Goal: Information Seeking & Learning: Learn about a topic

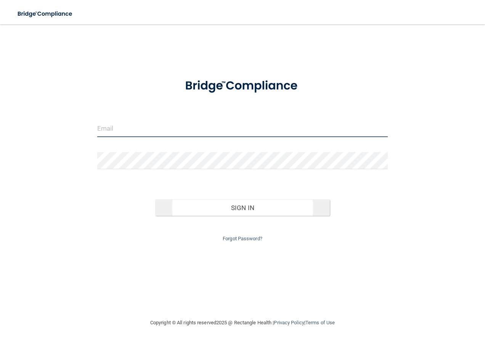
type input "[EMAIL_ADDRESS][DOMAIN_NAME]"
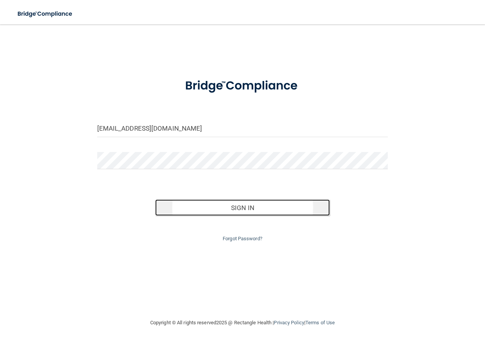
click at [236, 207] on button "Sign In" at bounding box center [242, 207] width 175 height 17
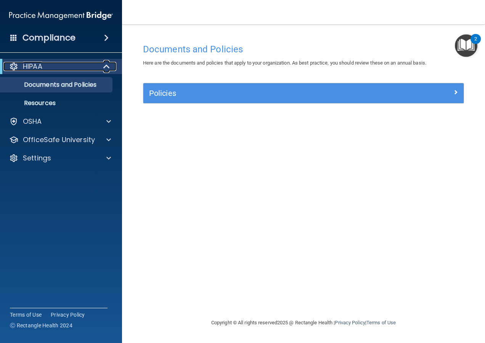
click at [97, 65] on div "HIPAA" at bounding box center [50, 66] width 94 height 9
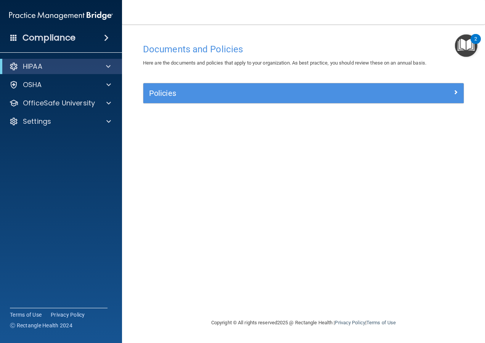
click at [106, 39] on span at bounding box center [106, 37] width 5 height 9
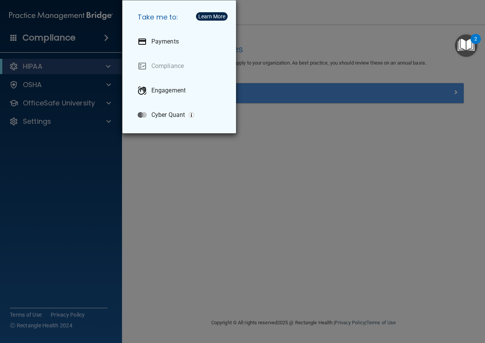
click at [107, 163] on div "Take me to: Payments Compliance Engagement Cyber Quant" at bounding box center [242, 171] width 485 height 343
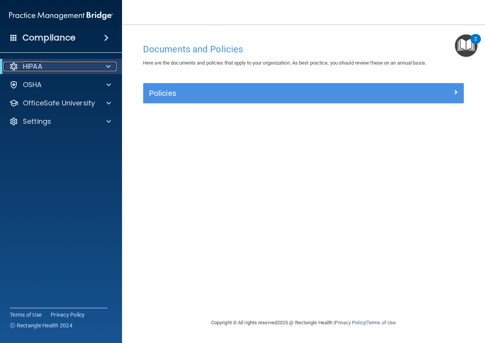
click at [102, 63] on div at bounding box center [107, 66] width 19 height 9
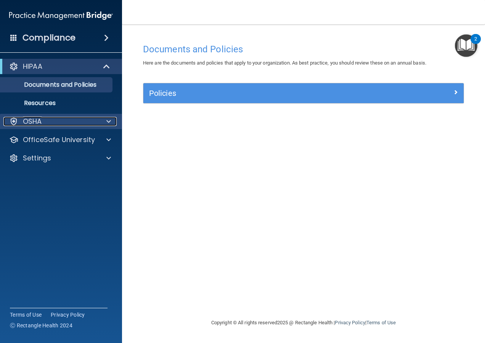
click at [100, 119] on div at bounding box center [107, 121] width 19 height 9
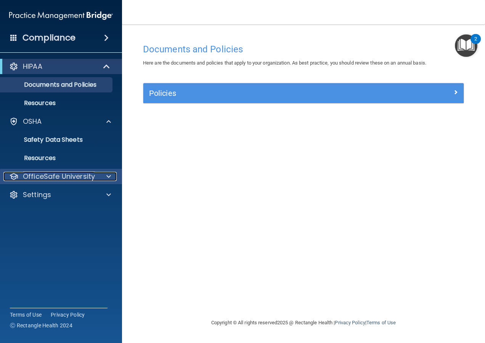
click at [97, 176] on div "OfficeSafe University" at bounding box center [50, 176] width 95 height 9
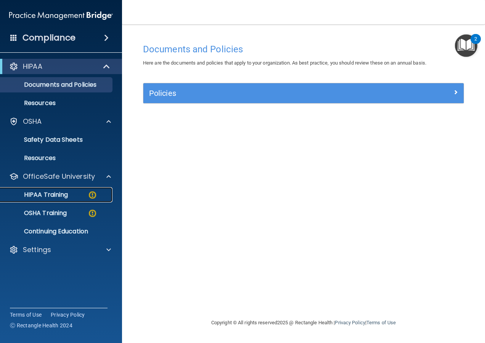
click at [89, 193] on img at bounding box center [93, 195] width 10 height 10
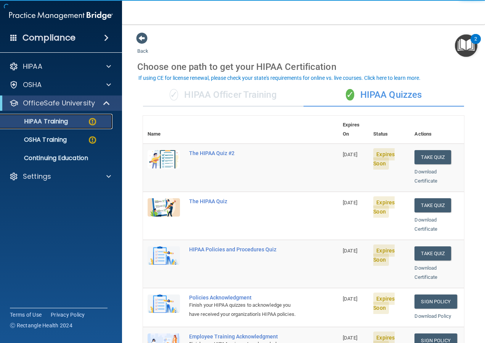
scroll to position [38, 0]
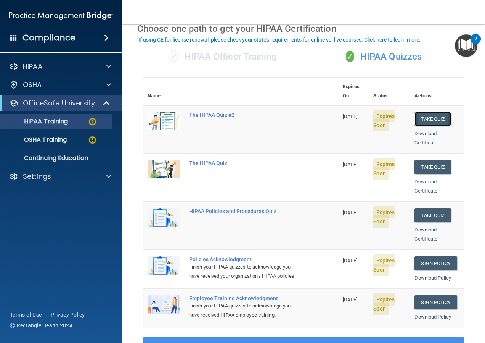
click at [426, 112] on button "Take Quiz" at bounding box center [433, 119] width 37 height 14
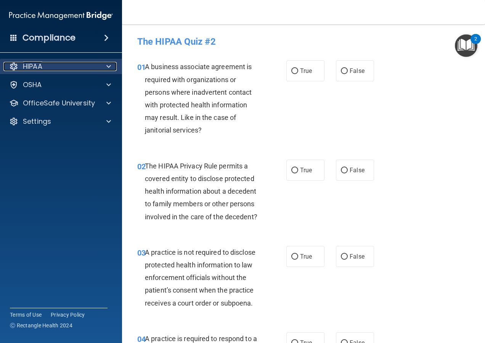
click at [98, 65] on div at bounding box center [107, 66] width 19 height 9
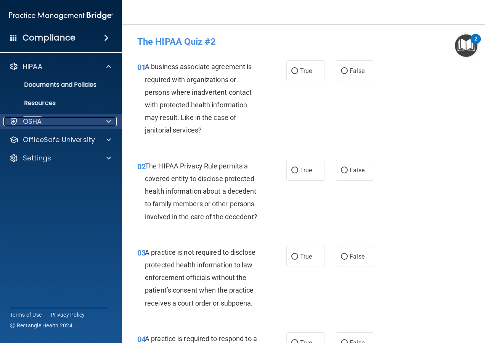
click at [100, 119] on div at bounding box center [107, 121] width 19 height 9
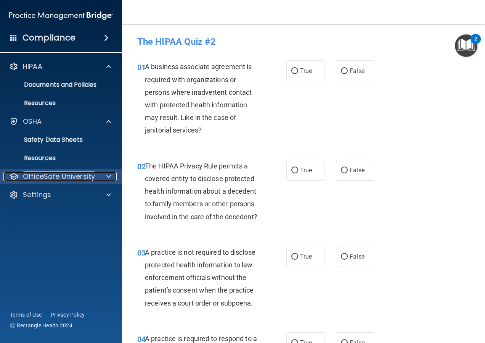
click at [46, 172] on p "OfficeSafe University" at bounding box center [59, 176] width 72 height 9
click at [52, 177] on p "OfficeSafe University" at bounding box center [59, 176] width 72 height 9
click at [104, 176] on div at bounding box center [107, 176] width 19 height 9
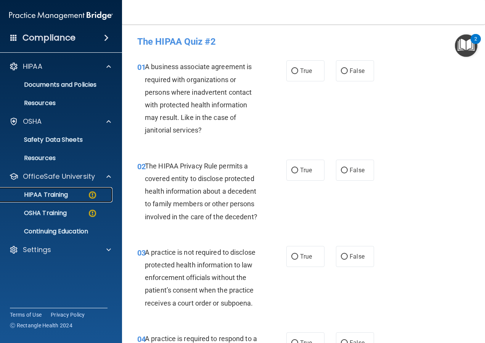
click at [62, 195] on p "HIPAA Training" at bounding box center [36, 195] width 63 height 8
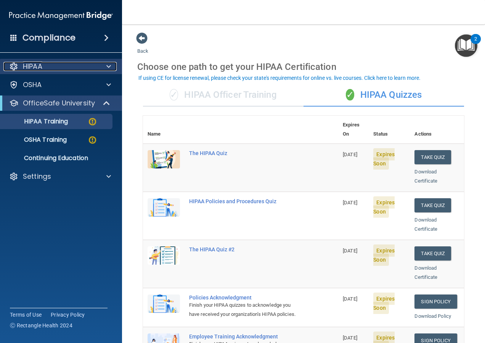
click at [94, 66] on div "HIPAA" at bounding box center [50, 66] width 95 height 9
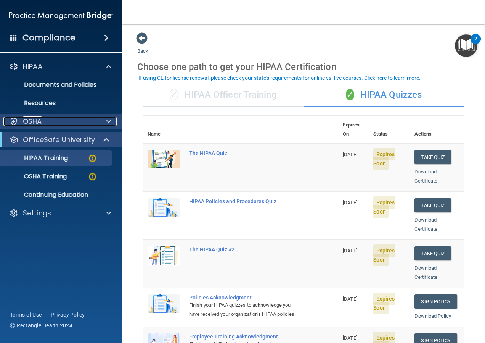
click at [90, 121] on div "OSHA" at bounding box center [50, 121] width 95 height 9
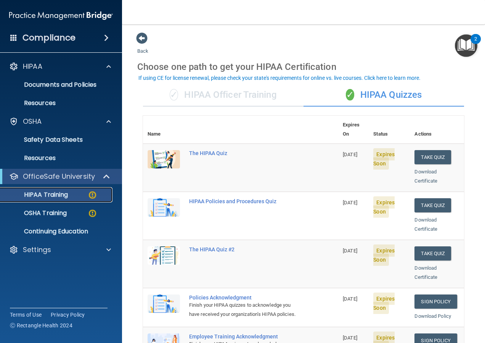
click at [70, 196] on div "HIPAA Training" at bounding box center [57, 195] width 104 height 8
click at [143, 37] on span at bounding box center [141, 37] width 11 height 11
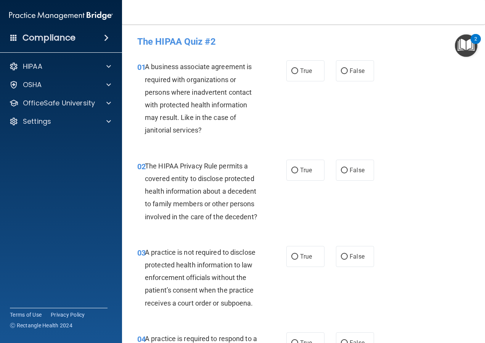
click at [104, 34] on span at bounding box center [106, 37] width 5 height 9
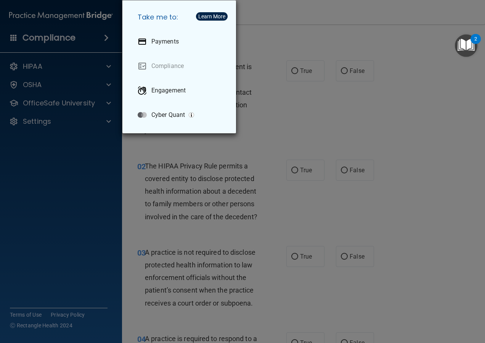
click at [269, 18] on div "Take me to: Payments Compliance Engagement Cyber Quant" at bounding box center [242, 171] width 485 height 343
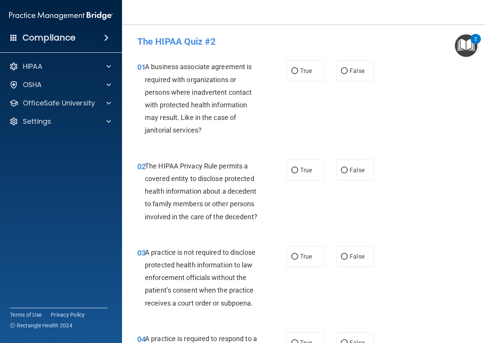
click at [109, 38] on span at bounding box center [106, 37] width 5 height 9
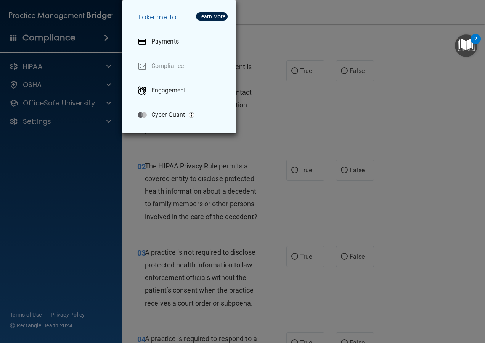
click at [82, 70] on div "Take me to: Payments Compliance Engagement Cyber Quant" at bounding box center [242, 171] width 485 height 343
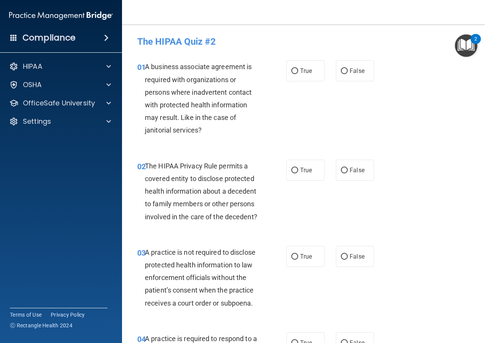
click at [71, 39] on h4 "Compliance" at bounding box center [49, 37] width 53 height 11
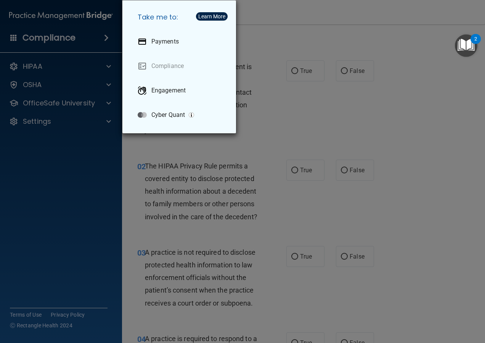
click at [283, 26] on div "Take me to: Payments Compliance Engagement Cyber Quant" at bounding box center [242, 171] width 485 height 343
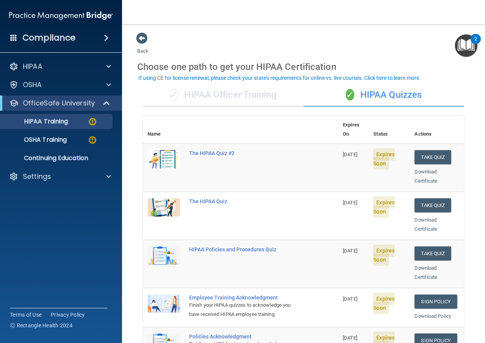
click at [66, 44] on div "Compliance" at bounding box center [61, 37] width 122 height 17
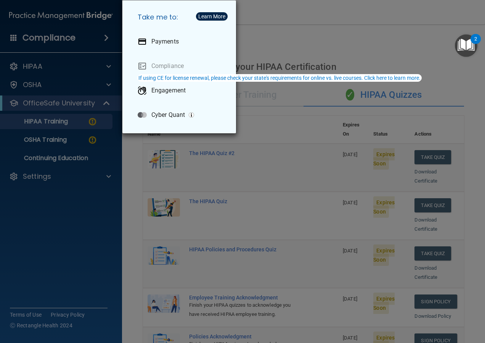
click at [207, 16] on div "Learn More" at bounding box center [211, 16] width 27 height 5
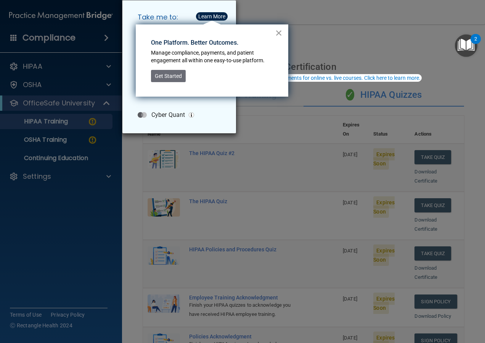
click at [278, 31] on button "×" at bounding box center [278, 33] width 7 height 12
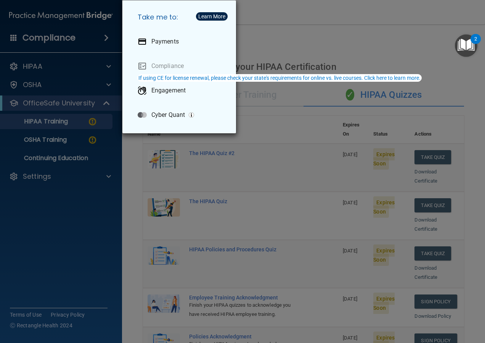
click at [216, 16] on div "Learn More" at bounding box center [211, 16] width 27 height 5
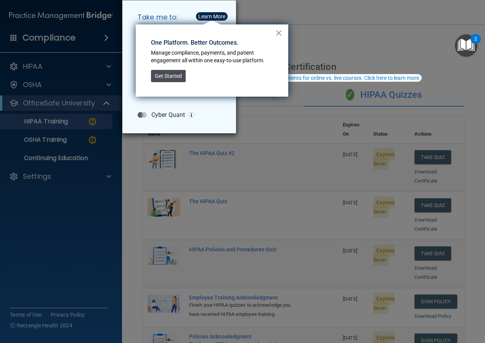
click at [178, 76] on button "Get Started" at bounding box center [168, 76] width 35 height 12
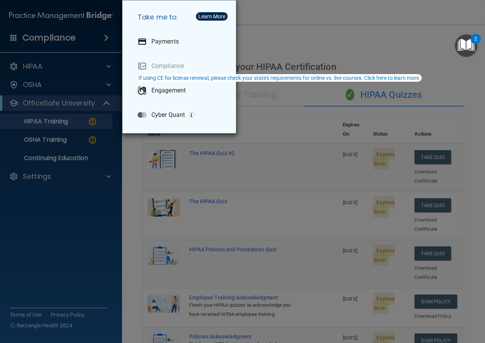
click at [258, 24] on div "Take me to: Payments Compliance Engagement Cyber Quant" at bounding box center [242, 171] width 485 height 343
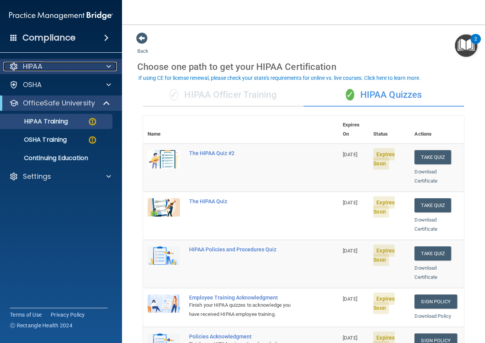
click at [76, 66] on div "HIPAA" at bounding box center [50, 66] width 95 height 9
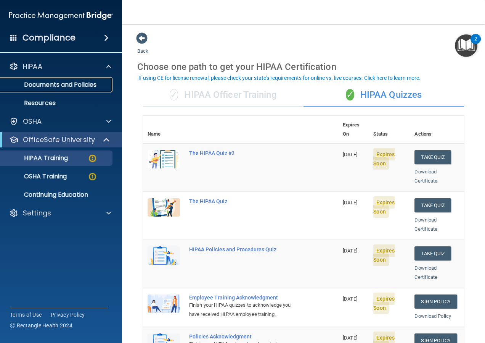
click at [75, 84] on p "Documents and Policies" at bounding box center [57, 85] width 104 height 8
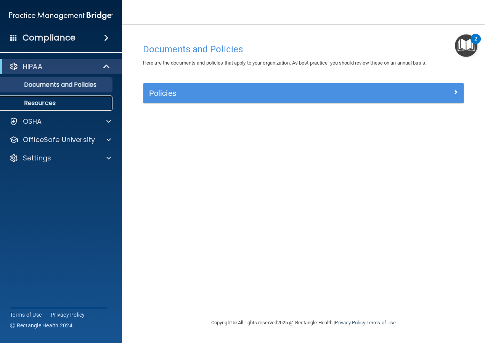
click at [56, 103] on p "Resources" at bounding box center [57, 103] width 104 height 8
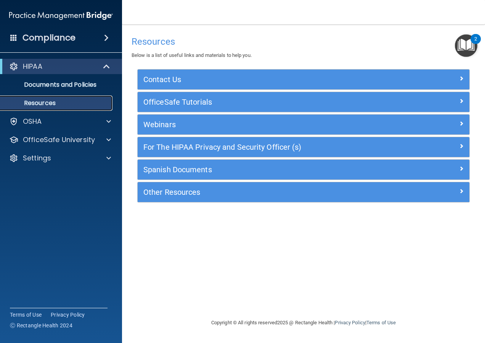
click at [60, 106] on p "Resources" at bounding box center [57, 103] width 104 height 8
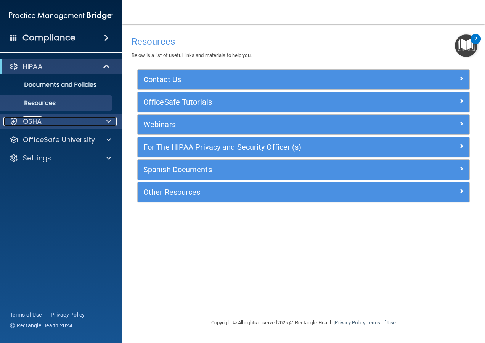
click at [60, 120] on div "OSHA" at bounding box center [50, 121] width 95 height 9
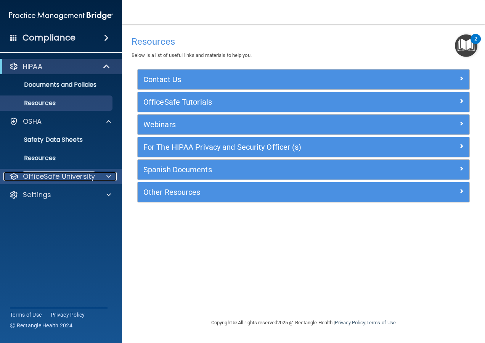
click at [50, 173] on p "OfficeSafe University" at bounding box center [59, 176] width 72 height 9
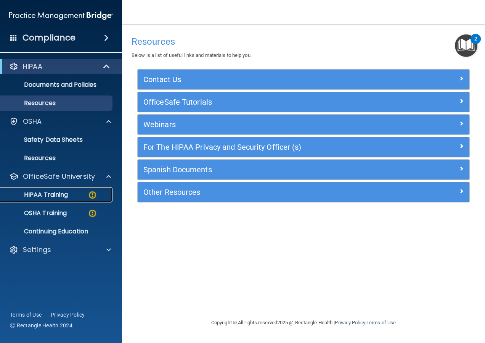
click at [80, 195] on div "HIPAA Training" at bounding box center [57, 195] width 104 height 8
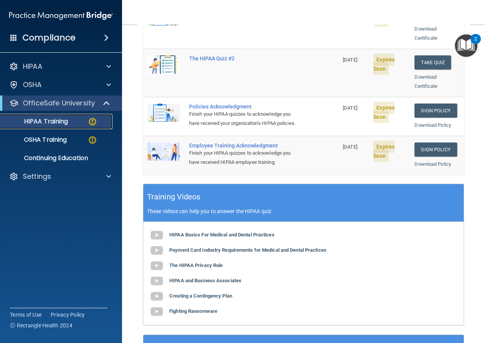
scroll to position [229, 0]
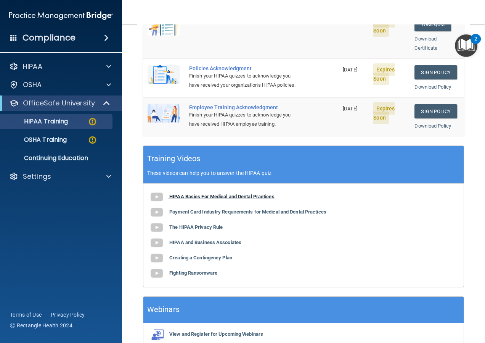
click at [212, 193] on b "HIPAA Basics For Medical and Dental Practices" at bounding box center [221, 196] width 105 height 6
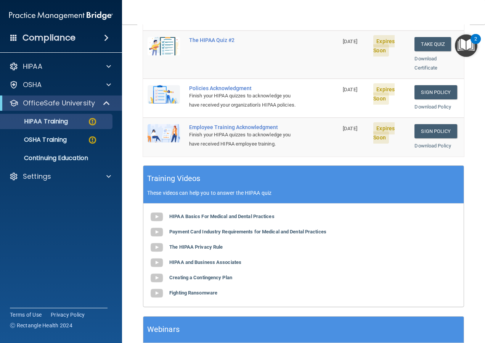
scroll to position [191, 0]
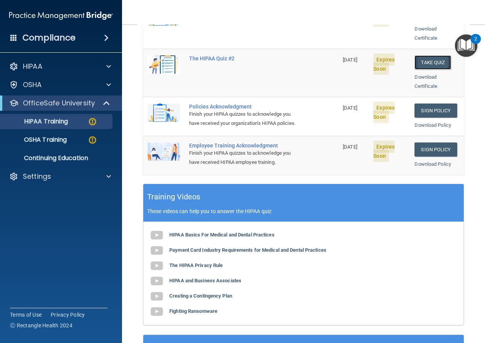
click at [415, 55] on button "Take Quiz" at bounding box center [433, 62] width 37 height 14
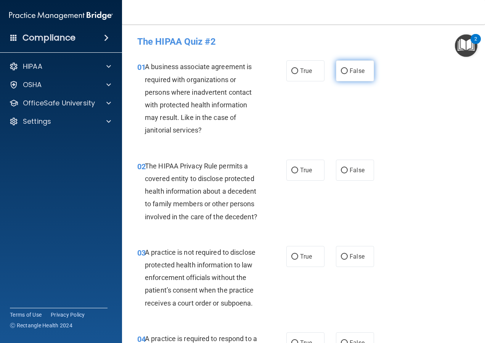
click at [341, 68] on input "False" at bounding box center [344, 71] width 7 height 6
radio input "true"
click at [291, 169] on input "True" at bounding box center [294, 170] width 7 height 6
radio input "true"
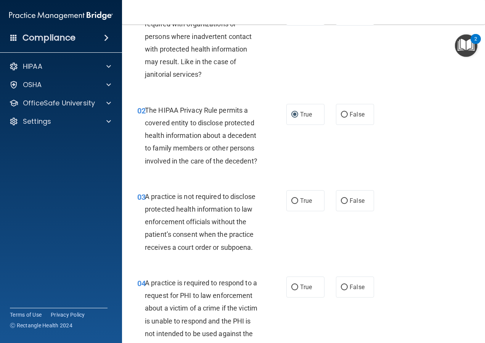
scroll to position [76, 0]
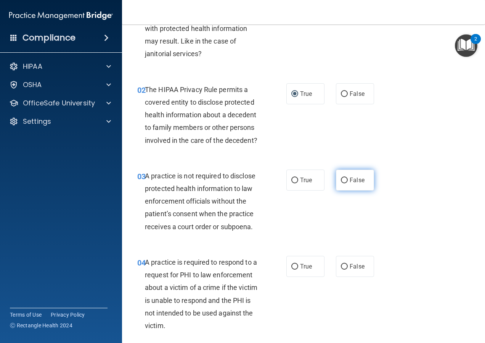
click at [341, 183] on input "False" at bounding box center [344, 180] width 7 height 6
radio input "true"
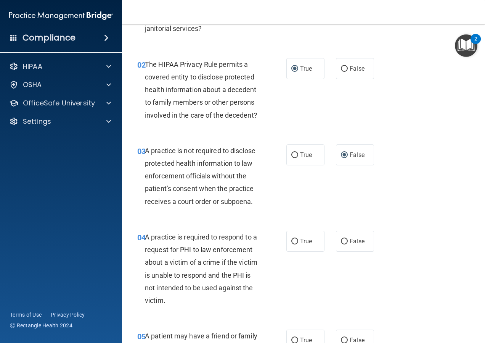
scroll to position [114, 0]
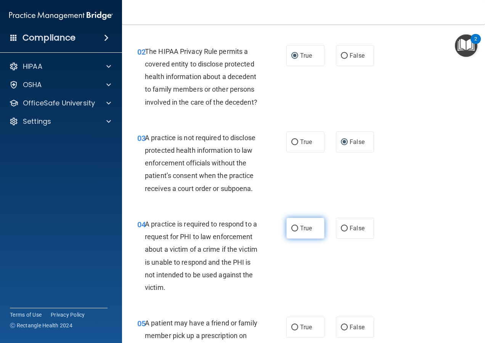
click at [293, 231] on input "True" at bounding box center [294, 228] width 7 height 6
radio input "true"
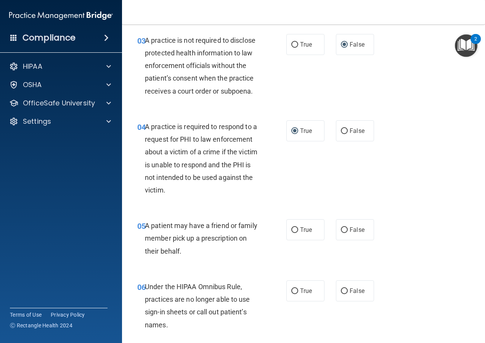
scroll to position [229, 0]
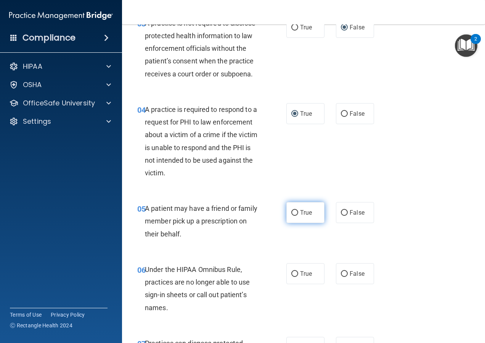
click at [294, 216] on input "True" at bounding box center [294, 213] width 7 height 6
radio input "true"
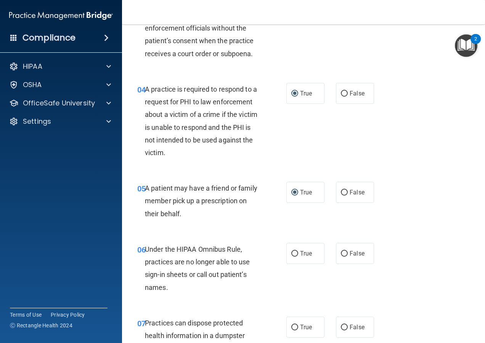
scroll to position [267, 0]
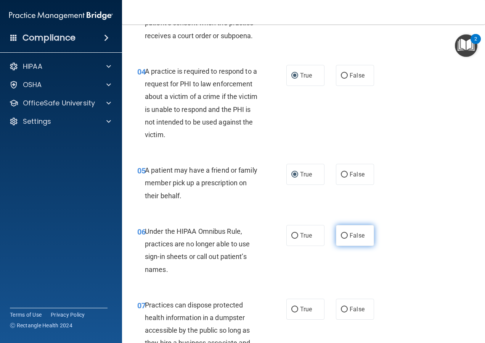
click at [341, 238] on input "False" at bounding box center [344, 236] width 7 height 6
radio input "true"
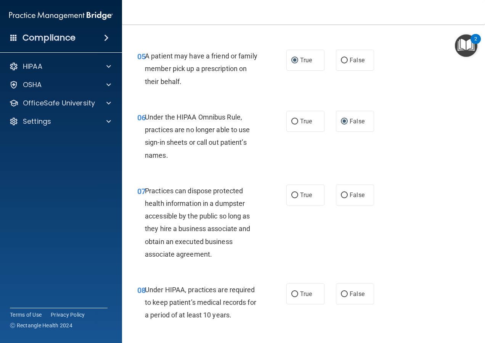
scroll to position [382, 0]
click at [342, 198] on input "False" at bounding box center [344, 195] width 7 height 6
radio input "true"
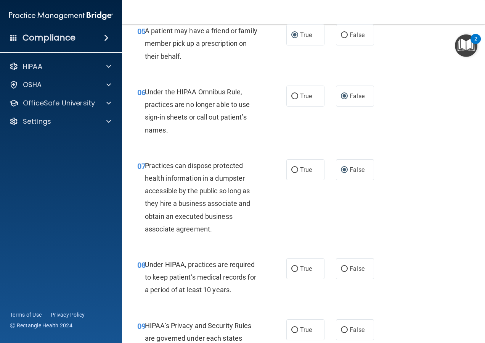
scroll to position [420, 0]
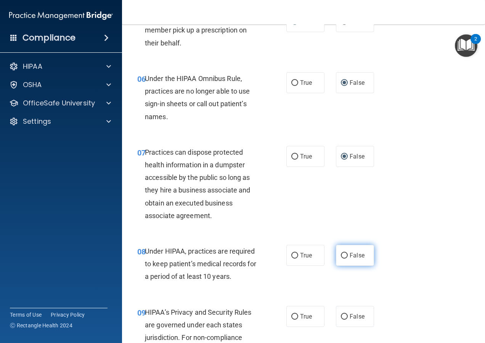
click at [341, 258] on input "False" at bounding box center [344, 256] width 7 height 6
radio input "true"
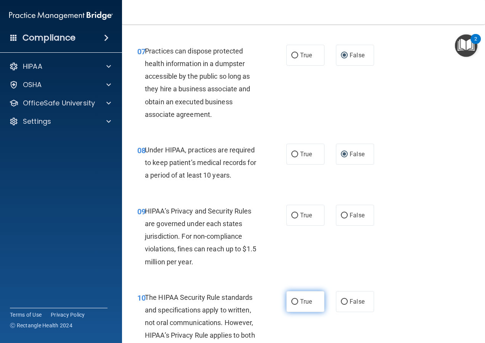
scroll to position [534, 0]
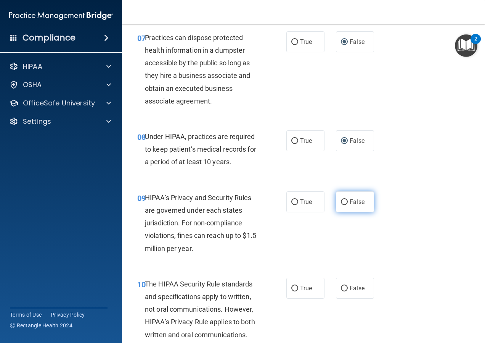
click at [343, 205] on input "False" at bounding box center [344, 202] width 7 height 6
radio input "true"
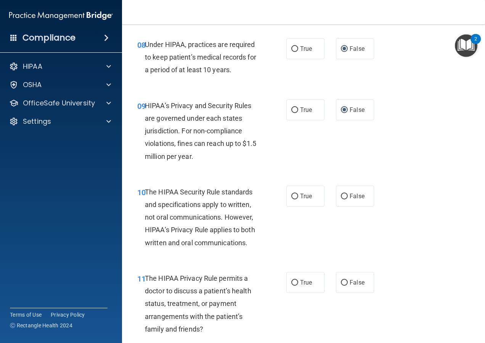
scroll to position [649, 0]
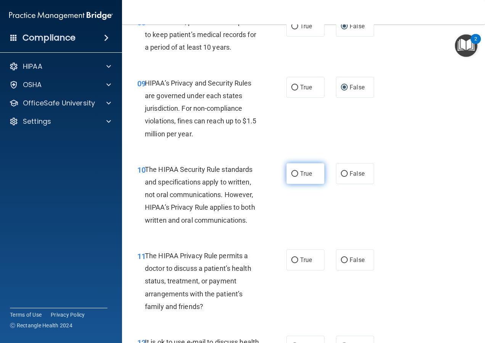
click at [291, 177] on input "True" at bounding box center [294, 174] width 7 height 6
radio input "true"
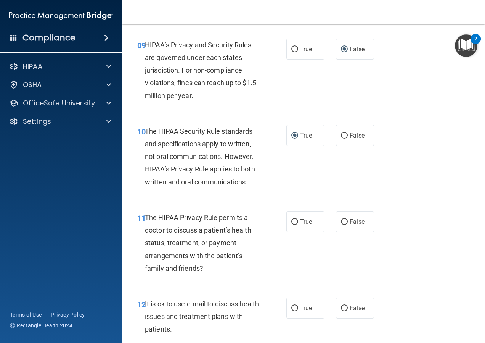
scroll to position [725, 0]
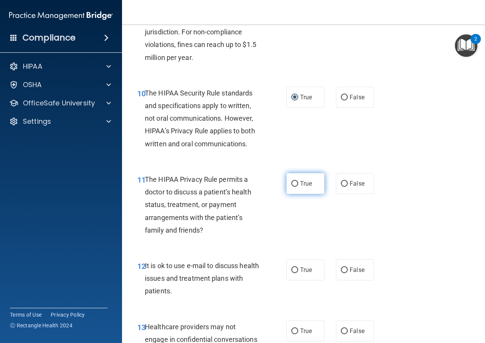
click at [292, 187] on input "True" at bounding box center [294, 184] width 7 height 6
radio input "true"
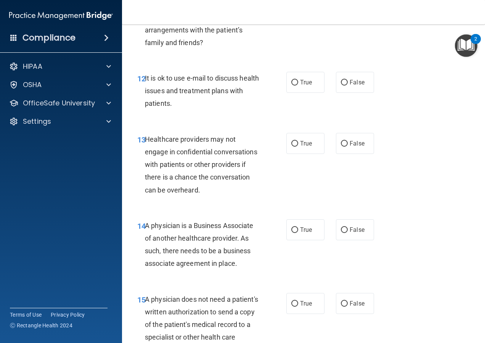
scroll to position [916, 0]
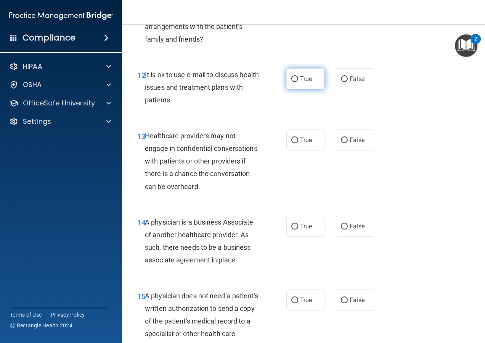
click at [291, 82] on input "True" at bounding box center [294, 79] width 7 height 6
radio input "true"
click at [341, 143] on input "False" at bounding box center [344, 140] width 7 height 6
radio input "true"
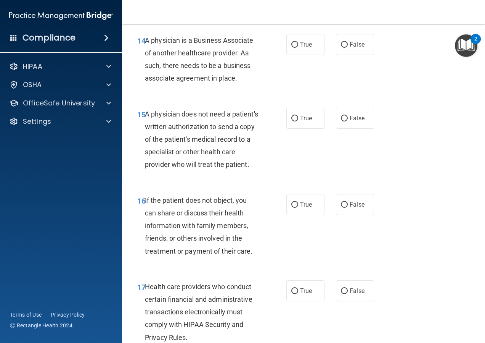
scroll to position [1106, 0]
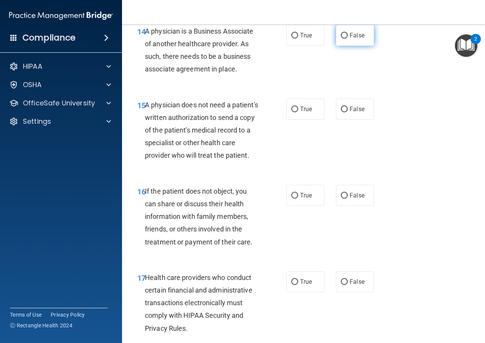
click at [341, 39] on input "False" at bounding box center [344, 36] width 7 height 6
radio input "true"
click at [293, 117] on label "True" at bounding box center [306, 108] width 38 height 21
click at [293, 112] on input "True" at bounding box center [294, 109] width 7 height 6
radio input "true"
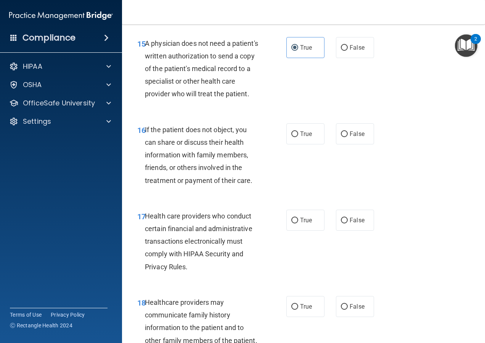
scroll to position [1183, 0]
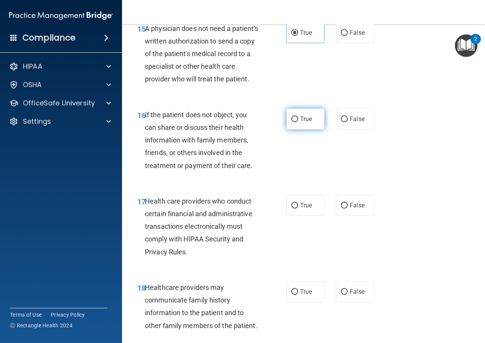
click at [291, 122] on input "True" at bounding box center [294, 119] width 7 height 6
radio input "true"
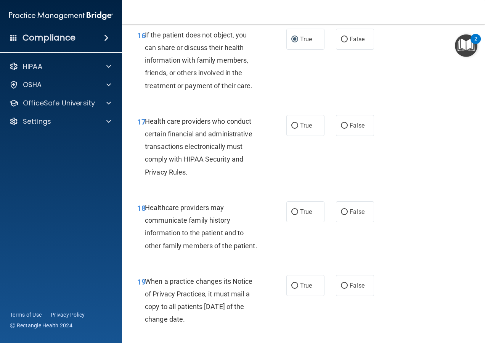
scroll to position [1297, 0]
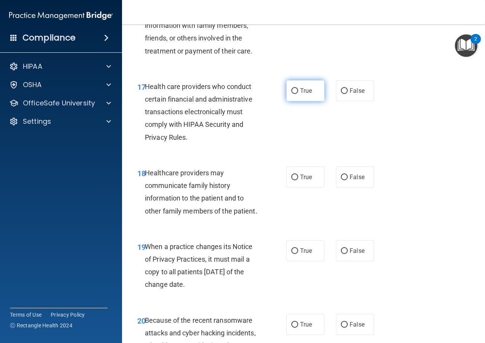
click at [291, 94] on input "True" at bounding box center [294, 91] width 7 height 6
radio input "true"
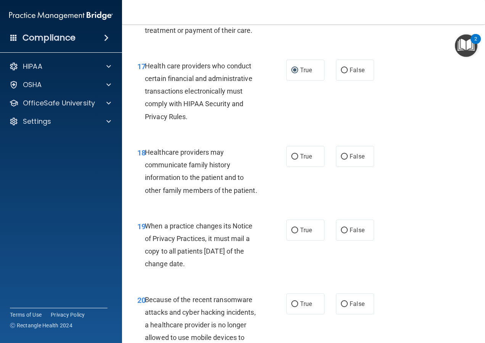
scroll to position [1374, 0]
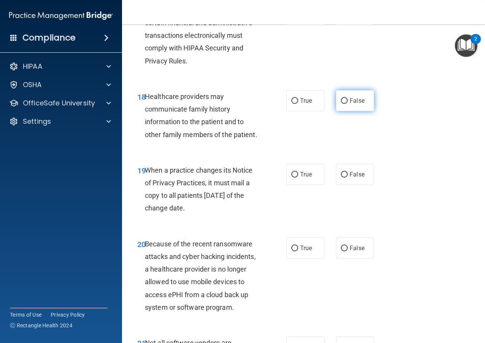
click at [343, 104] on input "False" at bounding box center [344, 101] width 7 height 6
radio input "true"
click at [341, 177] on input "False" at bounding box center [344, 175] width 7 height 6
radio input "true"
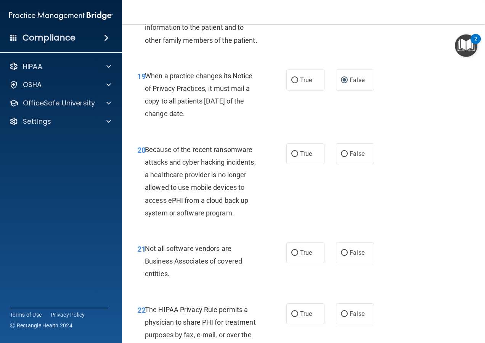
scroll to position [1488, 0]
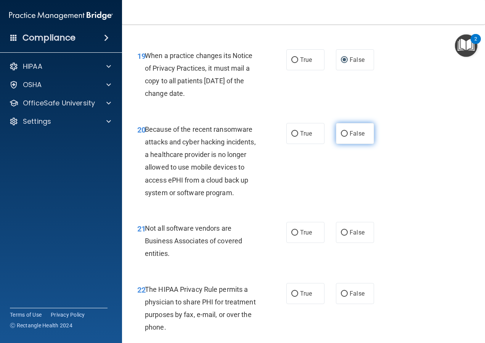
click at [341, 137] on input "False" at bounding box center [344, 134] width 7 height 6
radio input "true"
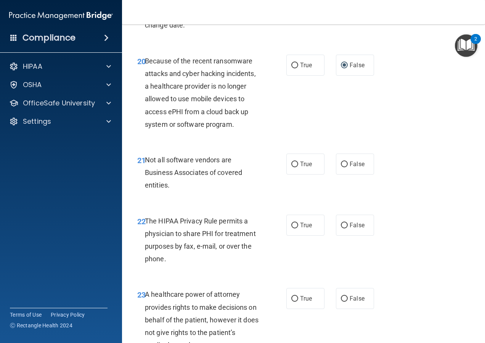
scroll to position [1564, 0]
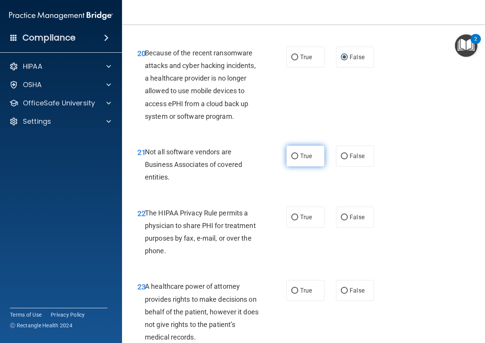
click at [291, 159] on input "True" at bounding box center [294, 156] width 7 height 6
radio input "true"
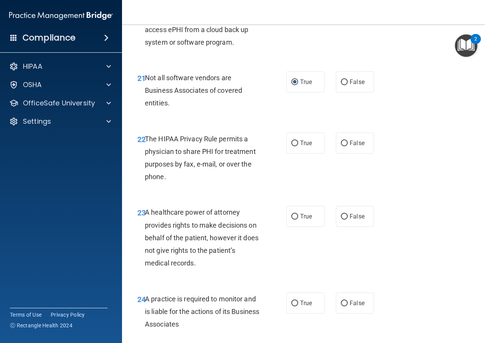
scroll to position [1641, 0]
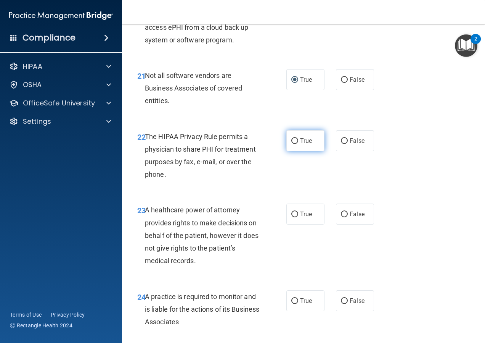
click at [291, 144] on input "True" at bounding box center [294, 141] width 7 height 6
radio input "true"
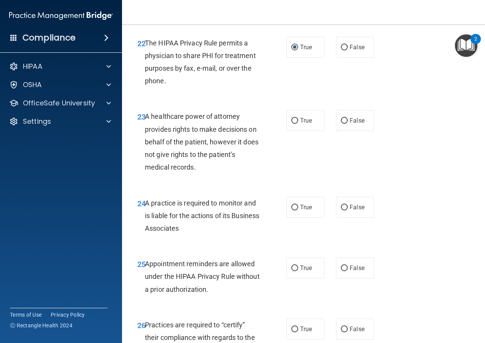
scroll to position [1755, 0]
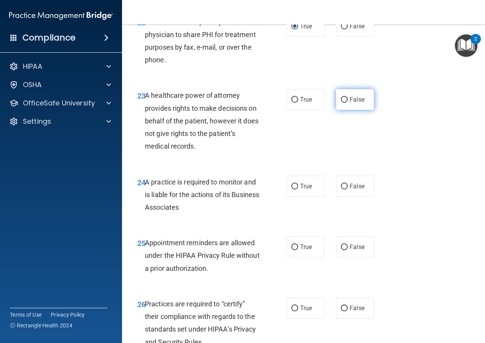
click at [341, 103] on input "False" at bounding box center [344, 100] width 7 height 6
radio input "true"
click at [341, 189] on input "False" at bounding box center [344, 187] width 7 height 6
radio input "true"
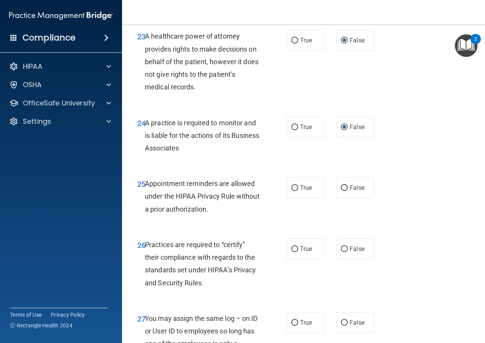
scroll to position [1831, 0]
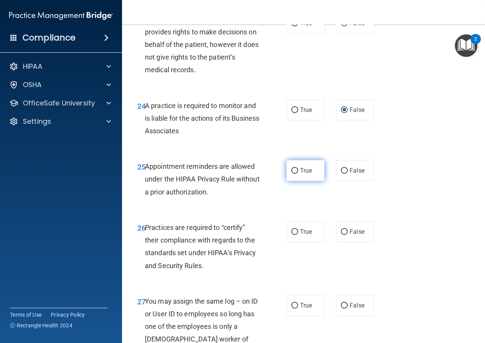
click at [293, 174] on input "True" at bounding box center [294, 171] width 7 height 6
radio input "true"
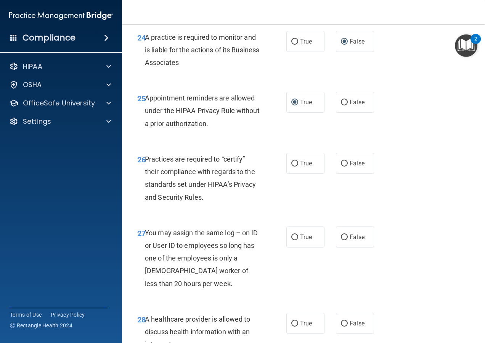
scroll to position [1908, 0]
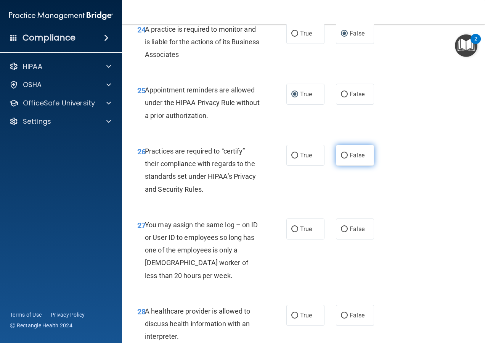
click at [338, 166] on label "False" at bounding box center [355, 155] width 38 height 21
click at [341, 158] on input "False" at bounding box center [344, 156] width 7 height 6
radio input "true"
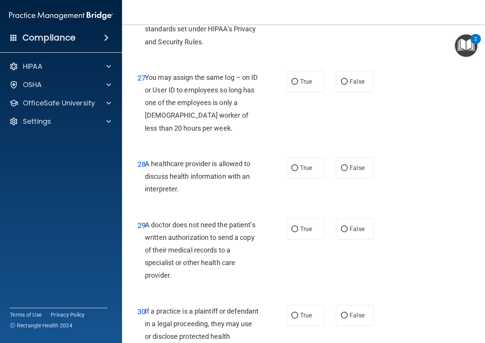
scroll to position [2060, 0]
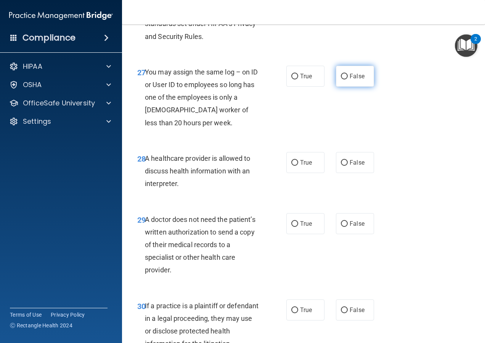
click at [341, 79] on input "False" at bounding box center [344, 77] width 7 height 6
radio input "true"
click at [293, 166] on input "True" at bounding box center [294, 163] width 7 height 6
radio input "true"
click at [291, 227] on input "True" at bounding box center [294, 224] width 7 height 6
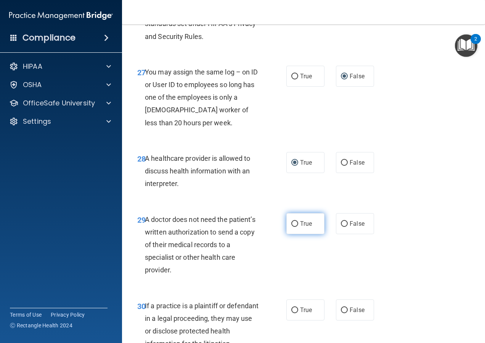
radio input "true"
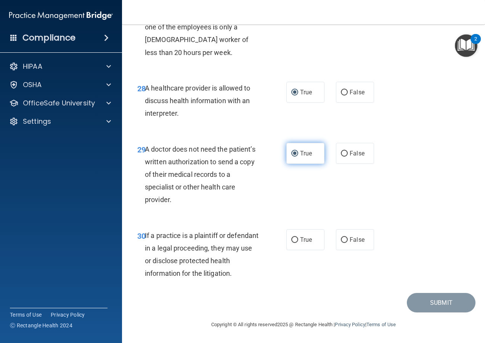
scroll to position [2156, 0]
click at [294, 240] on input "True" at bounding box center [294, 240] width 7 height 6
radio input "true"
click at [425, 302] on button "Submit" at bounding box center [441, 302] width 69 height 19
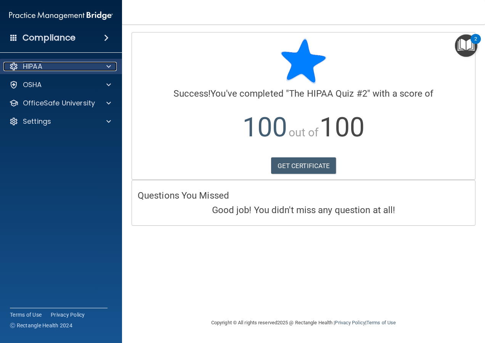
click at [54, 69] on div "HIPAA" at bounding box center [50, 66] width 95 height 9
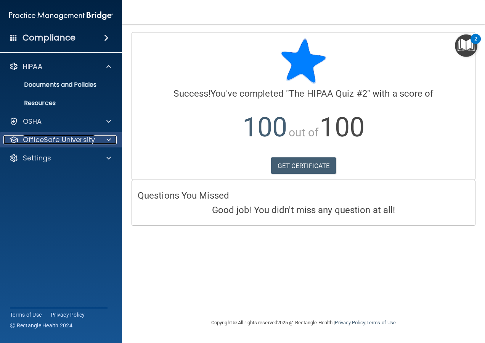
click at [55, 139] on p "OfficeSafe University" at bounding box center [59, 139] width 72 height 9
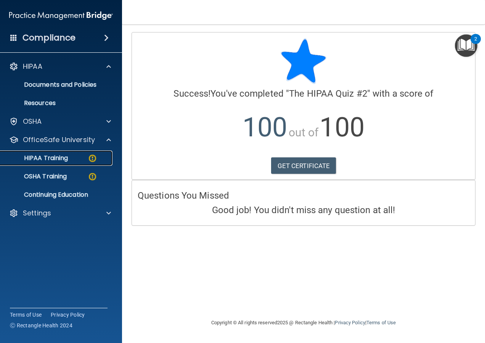
click at [72, 160] on div "HIPAA Training" at bounding box center [57, 158] width 104 height 8
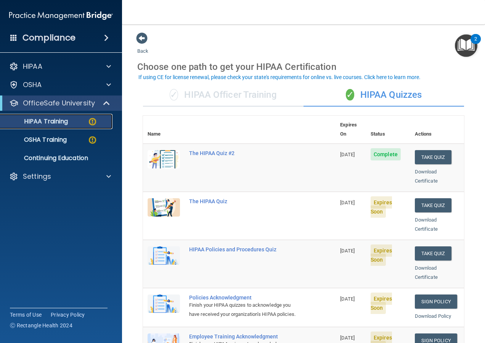
scroll to position [38, 0]
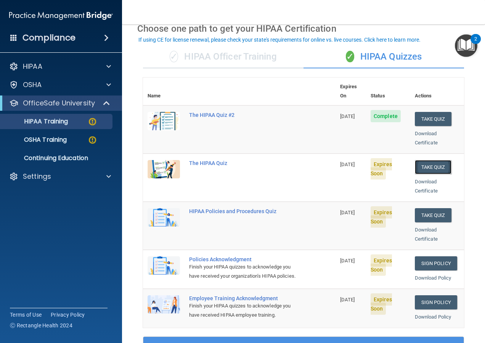
click at [420, 160] on button "Take Quiz" at bounding box center [433, 167] width 37 height 14
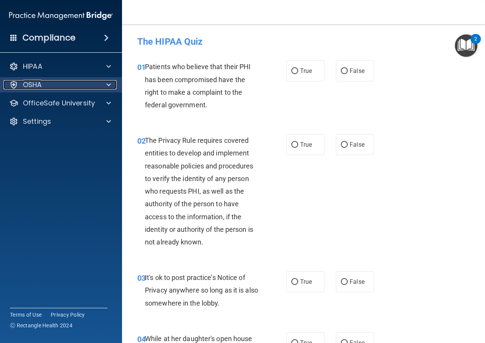
click at [41, 83] on p "OSHA" at bounding box center [32, 84] width 19 height 9
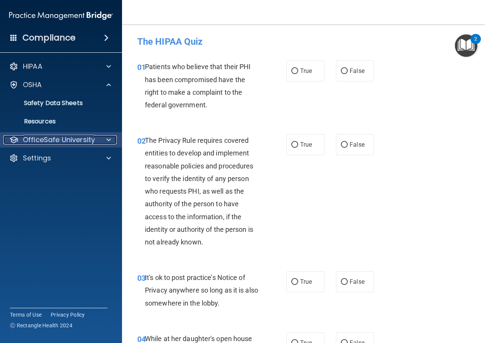
click at [80, 138] on p "OfficeSafe University" at bounding box center [59, 139] width 72 height 9
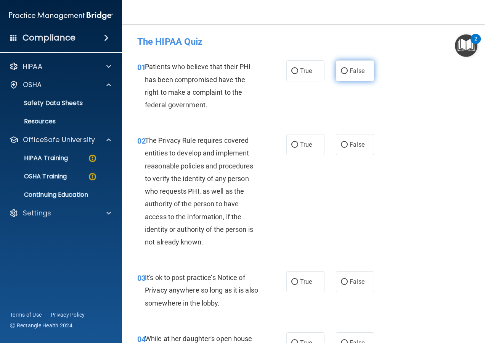
click at [341, 71] on input "False" at bounding box center [344, 71] width 7 height 6
radio input "true"
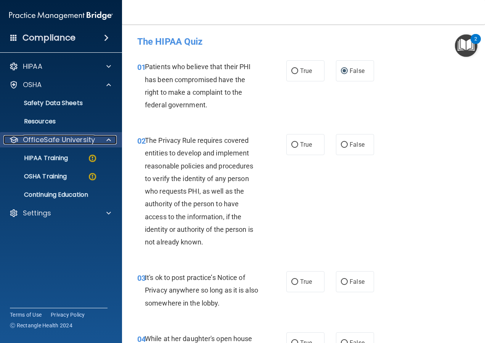
click at [69, 140] on p "OfficeSafe University" at bounding box center [59, 139] width 72 height 9
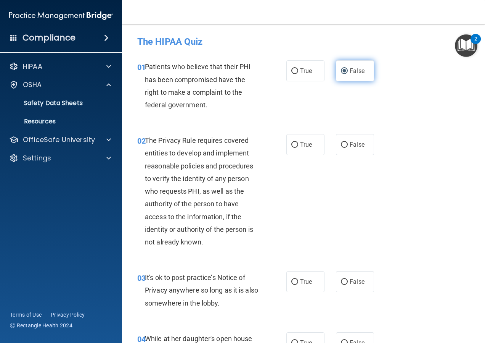
click at [341, 70] on input "False" at bounding box center [344, 71] width 7 height 6
click at [287, 95] on div "01 Patients who believe that their PHI has been compromised have the right to m…" at bounding box center [212, 87] width 172 height 55
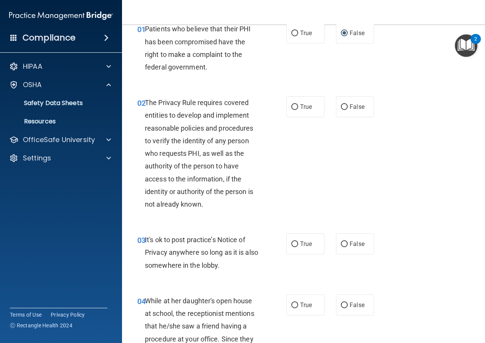
scroll to position [38, 0]
click at [291, 105] on input "True" at bounding box center [294, 107] width 7 height 6
radio input "true"
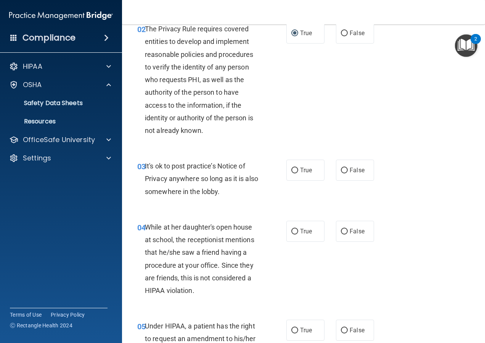
scroll to position [114, 0]
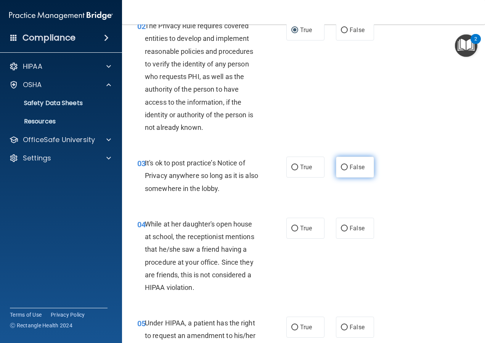
click at [342, 165] on input "False" at bounding box center [344, 167] width 7 height 6
radio input "true"
click at [341, 229] on input "False" at bounding box center [344, 228] width 7 height 6
radio input "true"
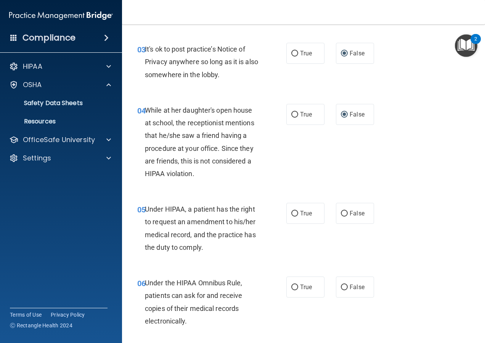
scroll to position [229, 0]
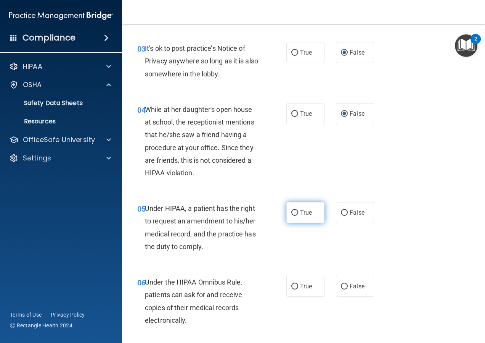
drag, startPoint x: 291, startPoint y: 211, endPoint x: 288, endPoint y: 217, distance: 6.0
click at [291, 212] on input "True" at bounding box center [294, 213] width 7 height 6
radio input "true"
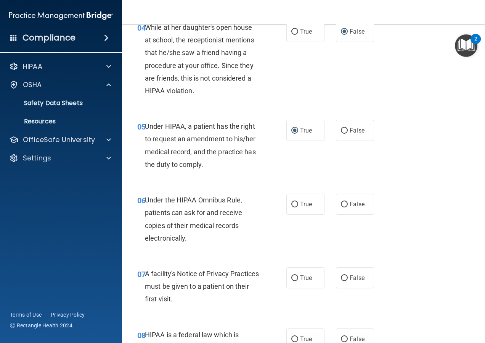
scroll to position [343, 0]
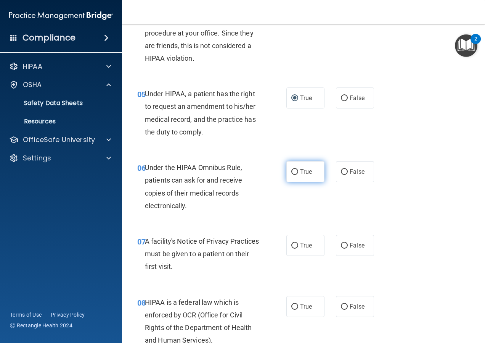
click at [293, 171] on input "True" at bounding box center [294, 172] width 7 height 6
radio input "true"
click at [291, 246] on input "True" at bounding box center [294, 246] width 7 height 6
radio input "true"
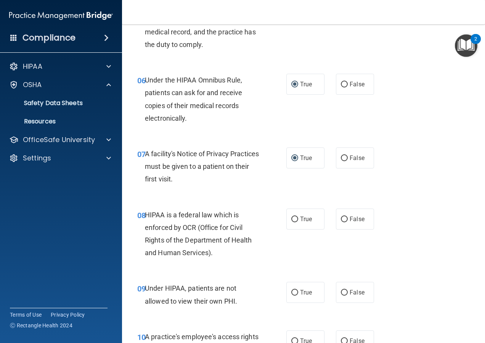
scroll to position [458, 0]
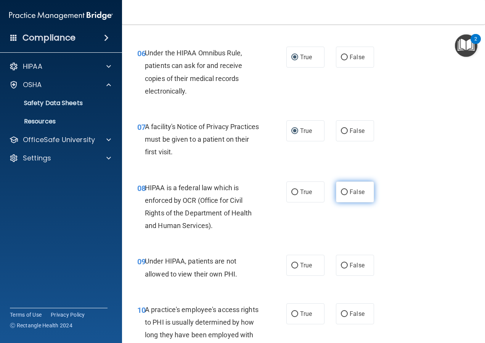
click at [341, 190] on input "False" at bounding box center [344, 192] width 7 height 6
radio input "true"
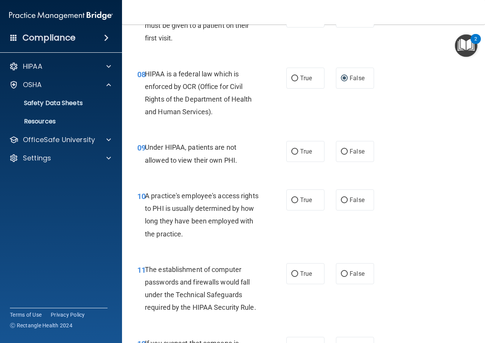
scroll to position [572, 0]
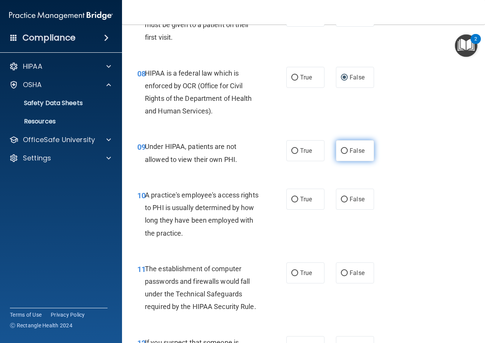
click at [341, 150] on input "False" at bounding box center [344, 151] width 7 height 6
radio input "true"
click at [343, 201] on input "False" at bounding box center [344, 199] width 7 height 6
radio input "true"
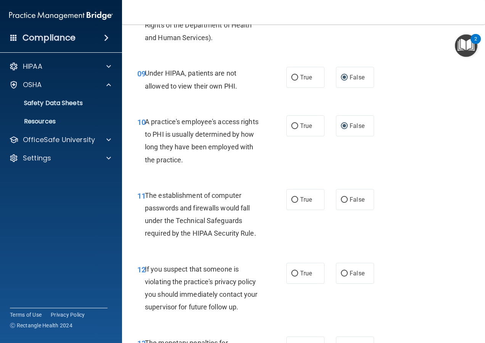
scroll to position [649, 0]
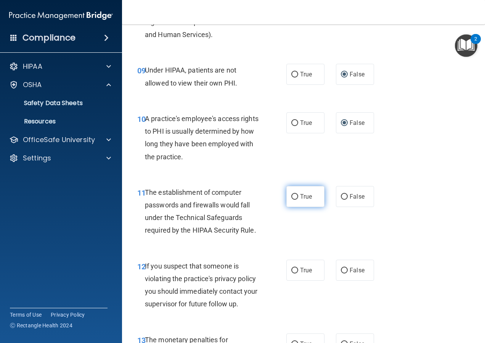
click at [292, 195] on input "True" at bounding box center [294, 197] width 7 height 6
radio input "true"
click at [293, 269] on input "True" at bounding box center [294, 270] width 7 height 6
radio input "true"
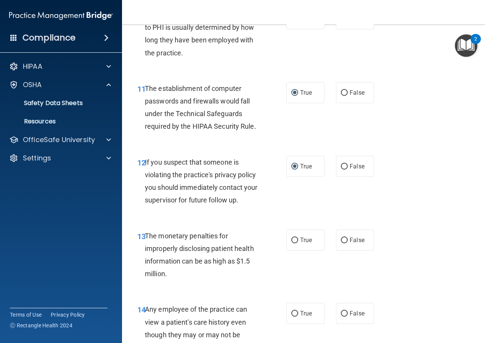
scroll to position [763, 0]
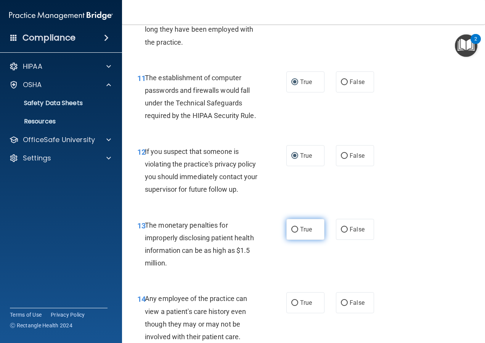
click at [292, 228] on input "True" at bounding box center [294, 230] width 7 height 6
radio input "true"
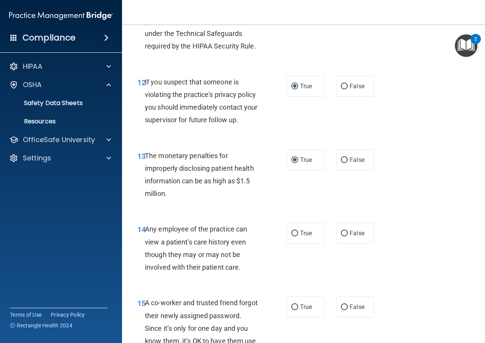
scroll to position [839, 0]
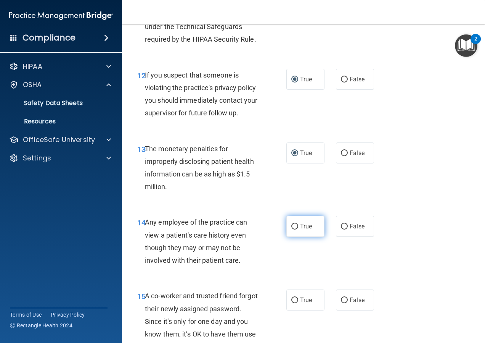
click at [292, 225] on input "True" at bounding box center [294, 227] width 7 height 6
radio input "true"
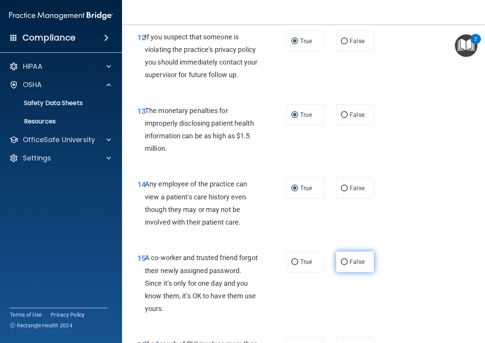
click at [341, 260] on input "False" at bounding box center [344, 262] width 7 height 6
radio input "true"
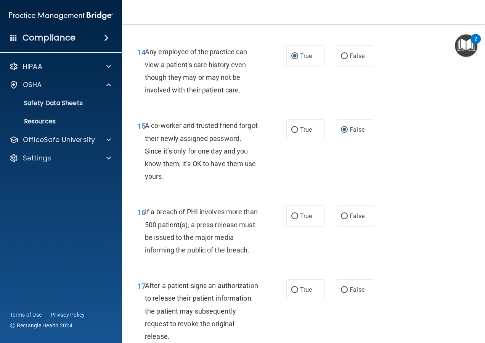
scroll to position [1030, 0]
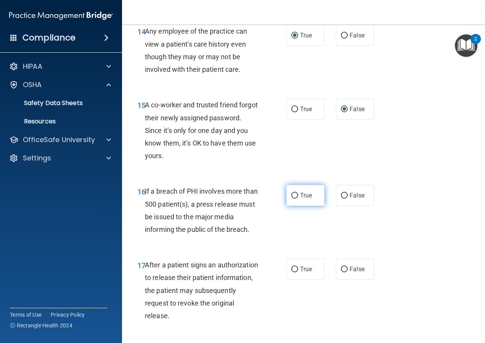
click at [293, 194] on input "True" at bounding box center [294, 196] width 7 height 6
radio input "true"
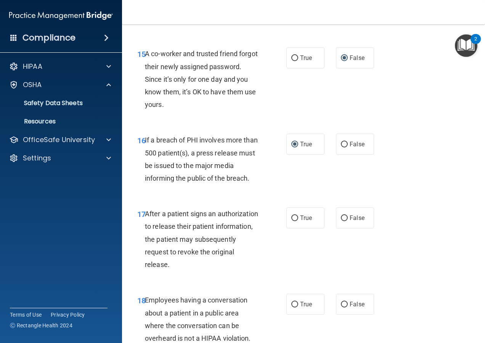
scroll to position [1106, 0]
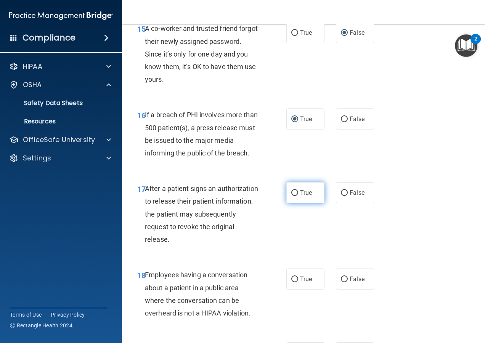
click at [293, 193] on input "True" at bounding box center [294, 193] width 7 height 6
radio input "true"
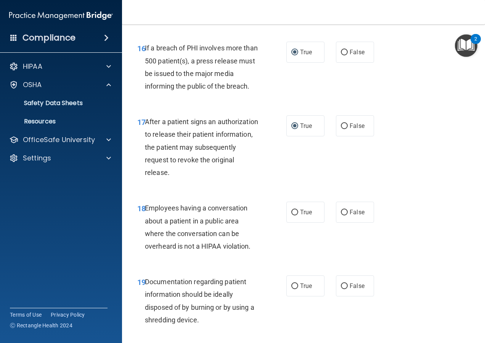
scroll to position [1183, 0]
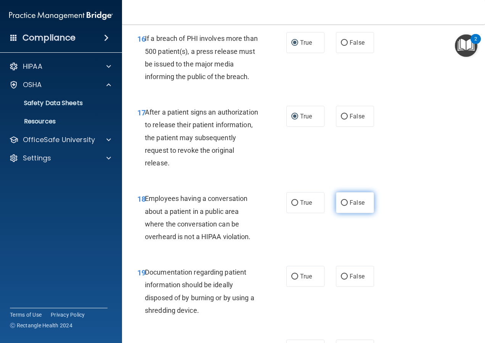
click at [341, 201] on input "False" at bounding box center [344, 203] width 7 height 6
radio input "true"
click at [291, 275] on input "True" at bounding box center [294, 277] width 7 height 6
radio input "true"
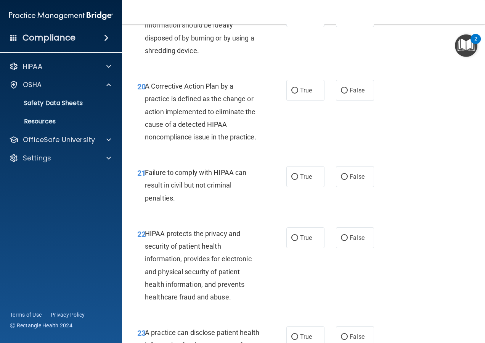
scroll to position [1450, 0]
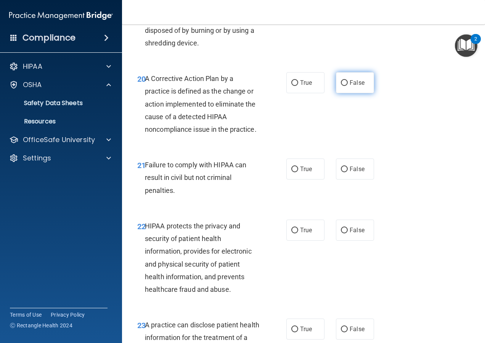
click at [341, 85] on input "False" at bounding box center [344, 83] width 7 height 6
radio input "true"
click at [291, 172] on input "True" at bounding box center [294, 169] width 7 height 6
radio input "true"
click at [291, 233] on input "True" at bounding box center [294, 230] width 7 height 6
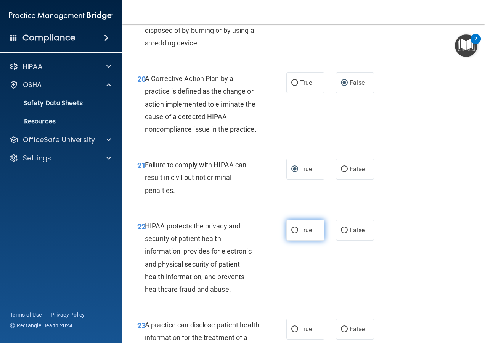
radio input "true"
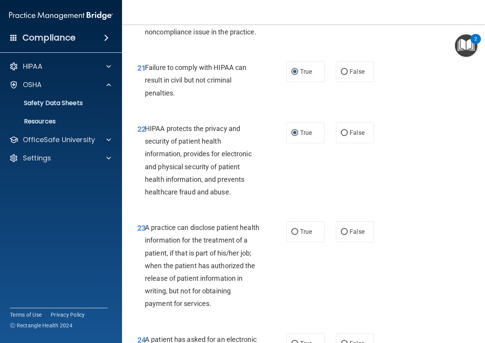
scroll to position [1564, 0]
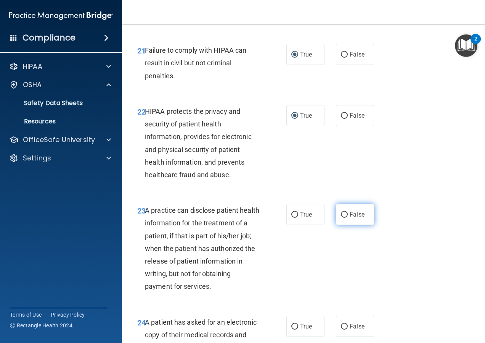
click at [344, 217] on input "False" at bounding box center [344, 215] width 7 height 6
radio input "true"
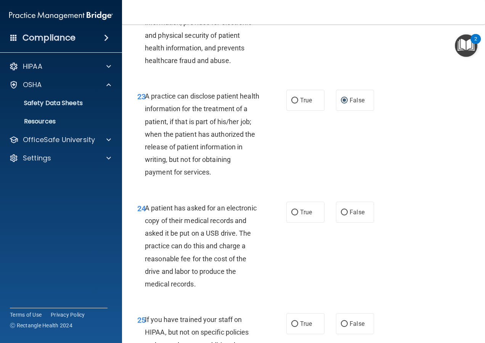
scroll to position [1679, 0]
click at [341, 215] on input "False" at bounding box center [344, 212] width 7 height 6
radio input "true"
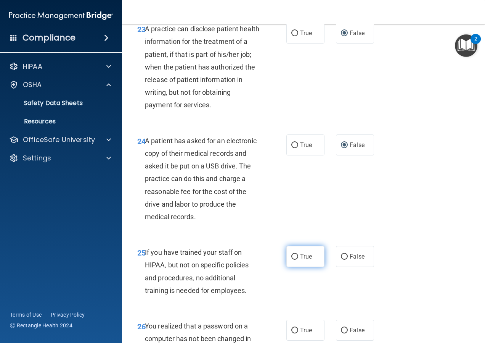
scroll to position [1755, 0]
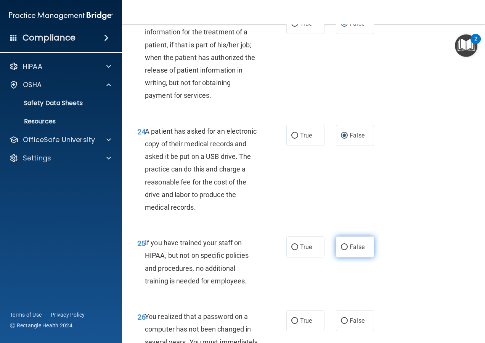
click at [341, 250] on input "False" at bounding box center [344, 247] width 7 height 6
radio input "true"
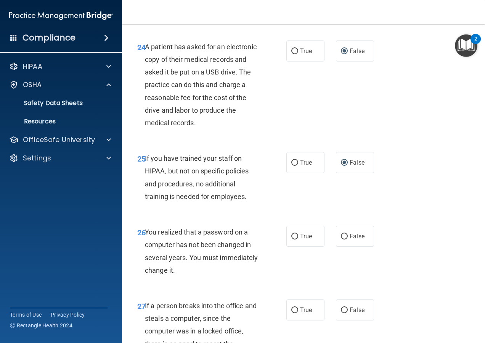
scroll to position [1869, 0]
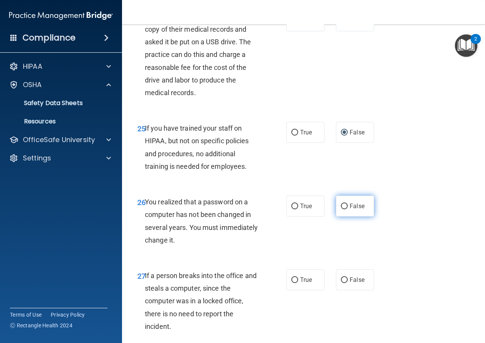
click at [341, 209] on input "False" at bounding box center [344, 206] width 7 height 6
radio input "true"
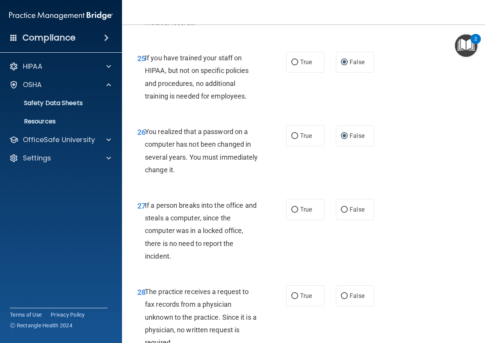
scroll to position [1946, 0]
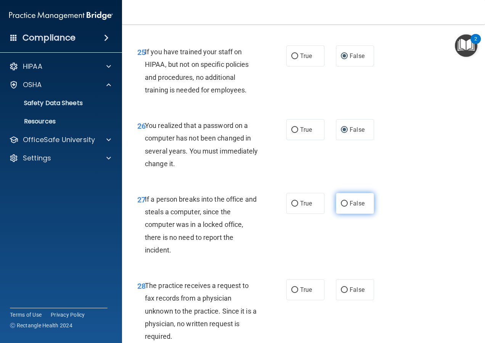
click at [341, 206] on input "False" at bounding box center [344, 204] width 7 height 6
radio input "true"
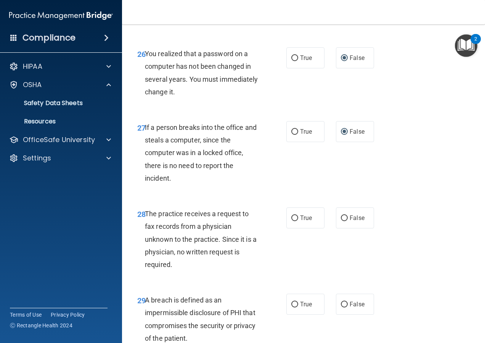
scroll to position [2022, 0]
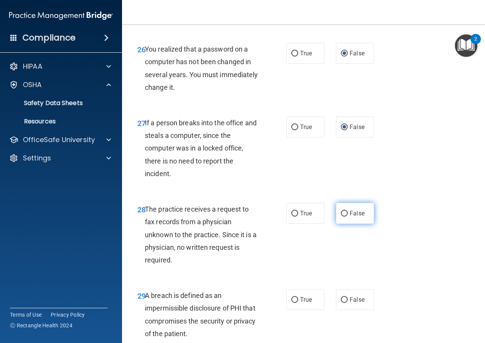
click at [341, 216] on input "False" at bounding box center [344, 214] width 7 height 6
radio input "true"
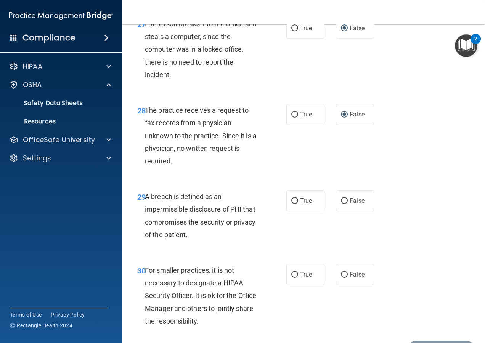
scroll to position [2137, 0]
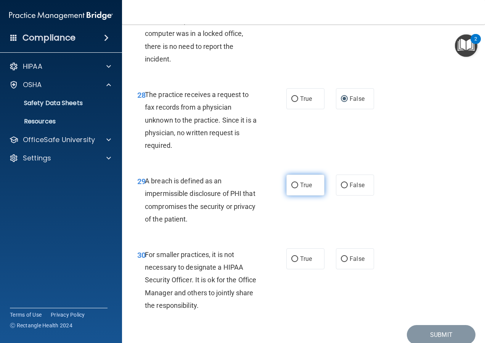
click at [291, 188] on input "True" at bounding box center [294, 185] width 7 height 6
radio input "true"
click at [341, 262] on input "False" at bounding box center [344, 259] width 7 height 6
radio input "true"
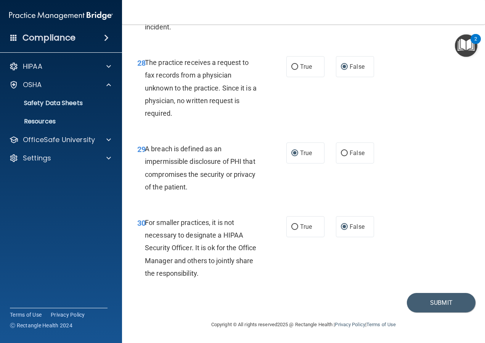
scroll to position [2181, 0]
click at [417, 300] on button "Submit" at bounding box center [441, 302] width 69 height 19
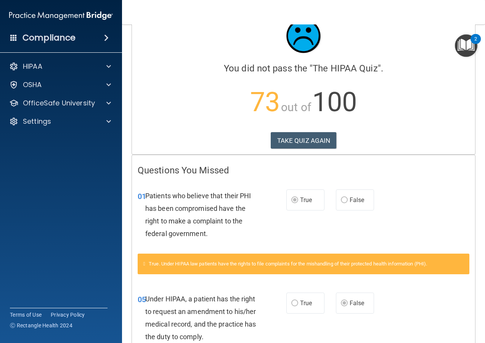
scroll to position [19, 0]
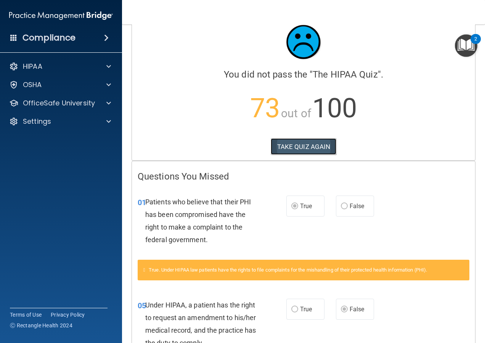
click at [312, 147] on button "TAKE QUIZ AGAIN" at bounding box center [304, 146] width 66 height 17
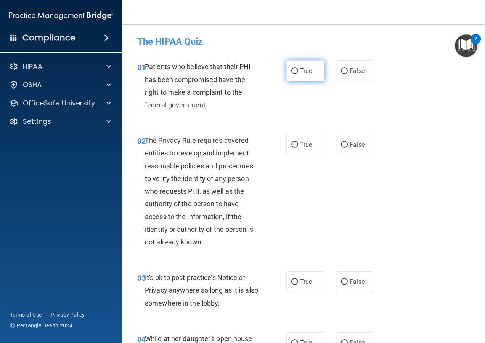
click at [293, 69] on input "True" at bounding box center [294, 71] width 7 height 6
radio input "true"
click at [293, 143] on input "True" at bounding box center [294, 145] width 7 height 6
radio input "true"
click at [341, 281] on input "False" at bounding box center [344, 282] width 7 height 6
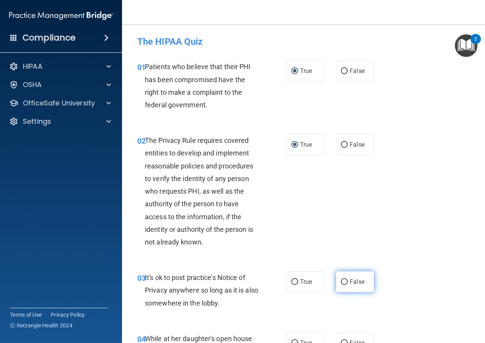
radio input "true"
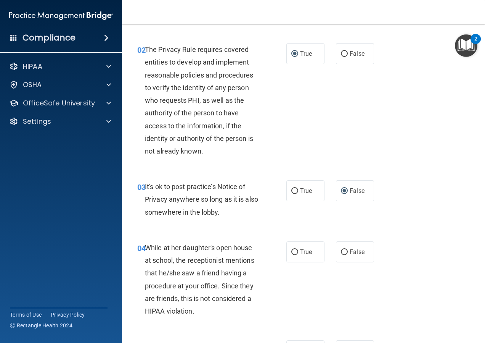
scroll to position [114, 0]
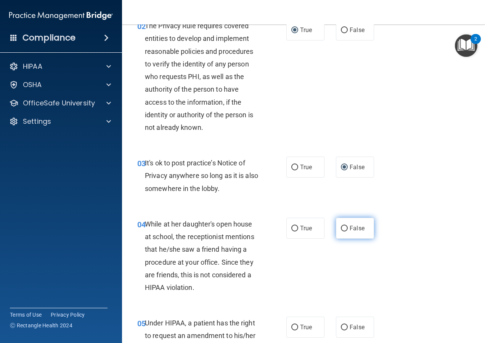
click at [341, 230] on input "False" at bounding box center [344, 228] width 7 height 6
radio input "true"
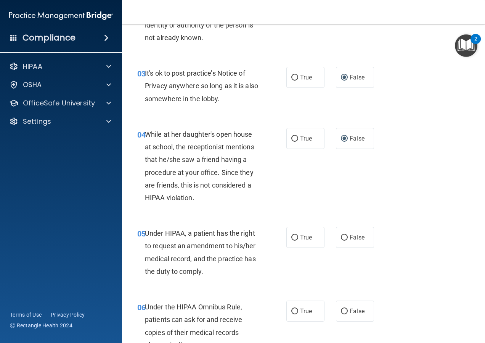
scroll to position [229, 0]
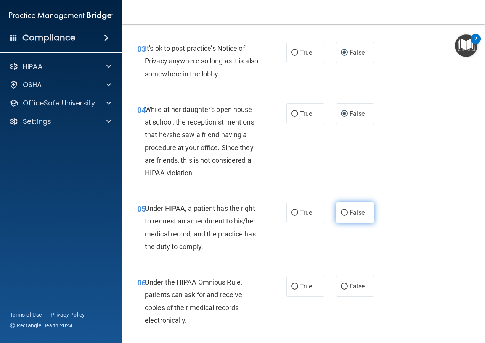
click at [341, 212] on input "False" at bounding box center [344, 213] width 7 height 6
radio input "true"
click at [292, 285] on input "True" at bounding box center [294, 286] width 7 height 6
radio input "true"
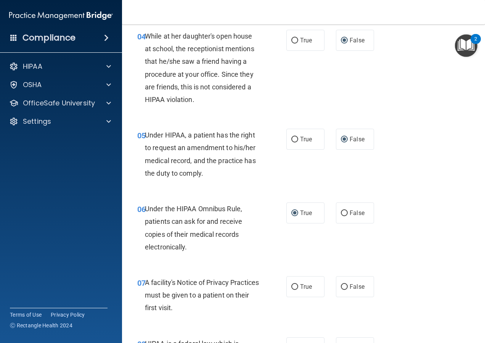
scroll to position [305, 0]
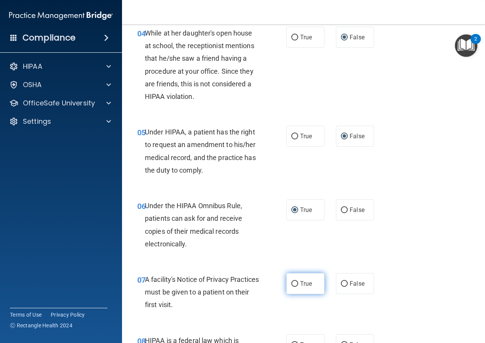
click at [291, 283] on input "True" at bounding box center [294, 284] width 7 height 6
radio input "true"
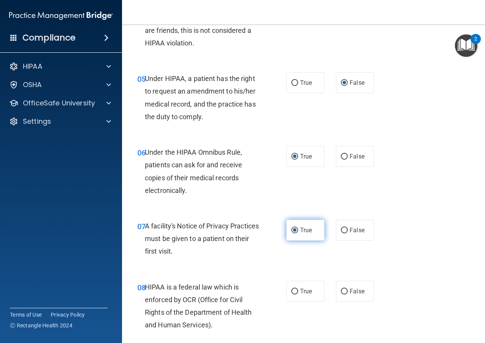
scroll to position [382, 0]
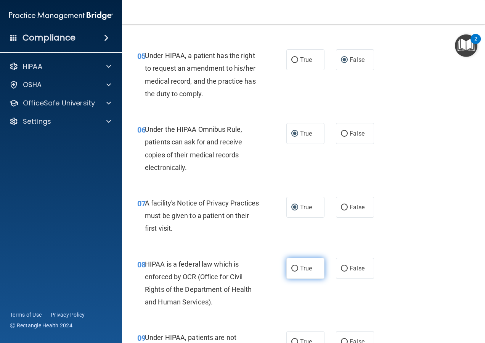
click at [293, 269] on input "True" at bounding box center [294, 269] width 7 height 6
radio input "true"
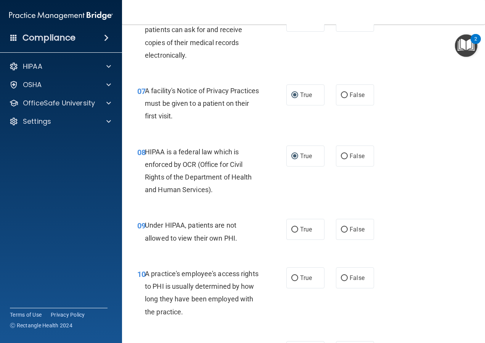
scroll to position [496, 0]
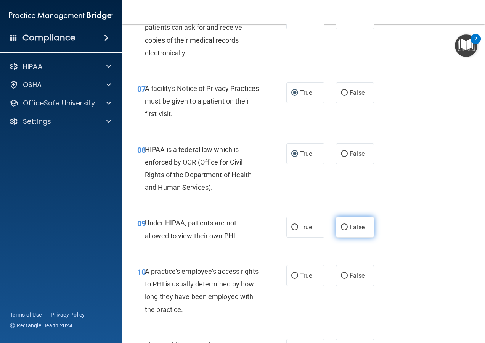
click at [341, 228] on input "False" at bounding box center [344, 227] width 7 height 6
radio input "true"
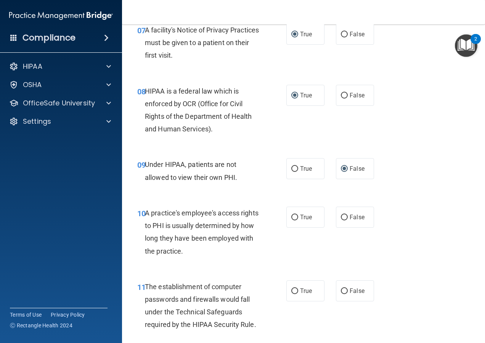
scroll to position [572, 0]
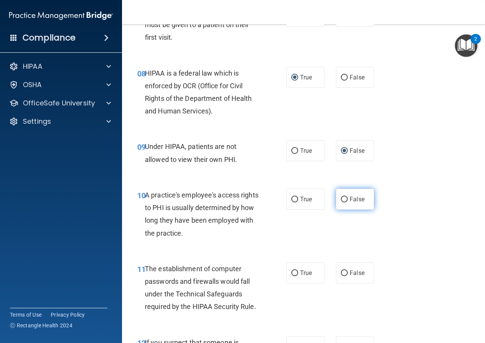
click at [343, 200] on input "False" at bounding box center [344, 199] width 7 height 6
radio input "true"
click at [291, 271] on input "True" at bounding box center [294, 273] width 7 height 6
radio input "true"
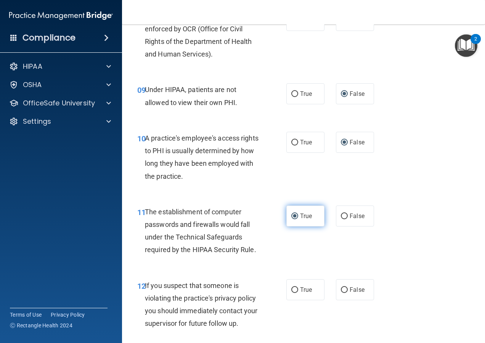
scroll to position [649, 0]
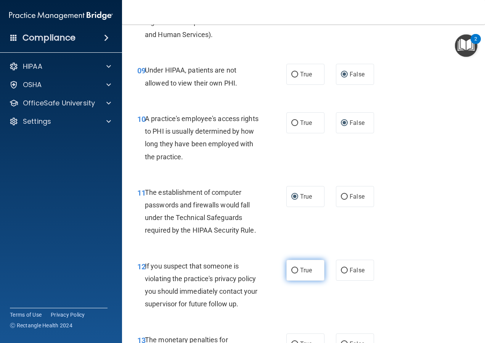
click at [293, 270] on input "True" at bounding box center [294, 270] width 7 height 6
radio input "true"
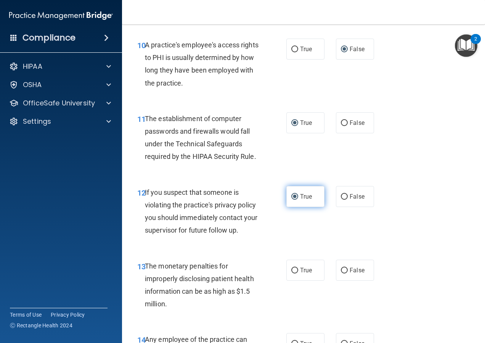
scroll to position [725, 0]
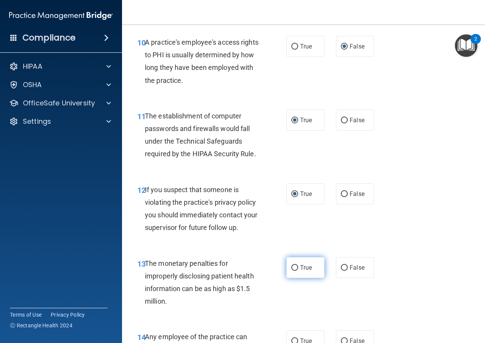
click at [293, 267] on input "True" at bounding box center [294, 268] width 7 height 6
radio input "true"
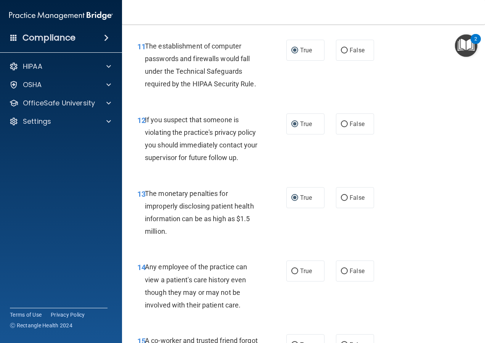
scroll to position [801, 0]
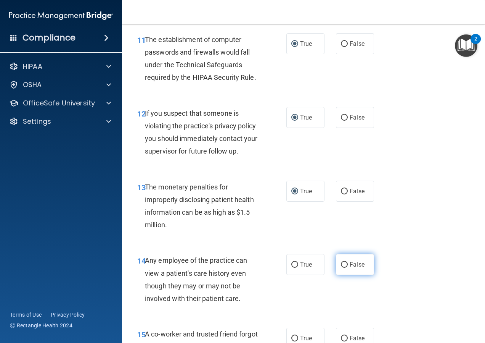
click at [341, 263] on input "False" at bounding box center [344, 265] width 7 height 6
radio input "true"
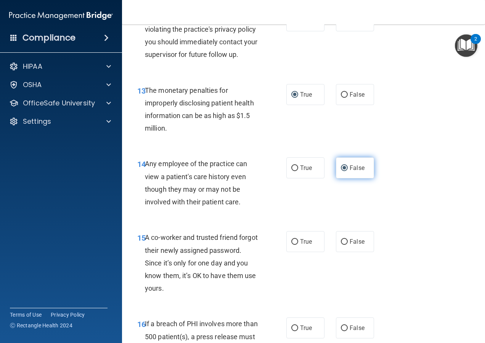
scroll to position [916, 0]
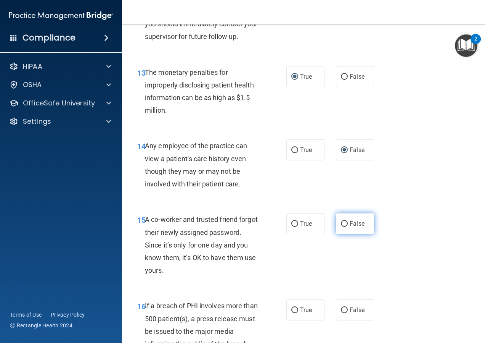
click at [341, 224] on input "False" at bounding box center [344, 224] width 7 height 6
radio input "true"
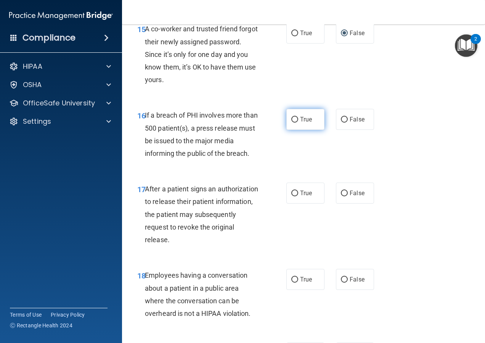
scroll to position [1106, 0]
click at [293, 119] on input "True" at bounding box center [294, 119] width 7 height 6
radio input "true"
click at [291, 196] on input "True" at bounding box center [294, 193] width 7 height 6
radio input "true"
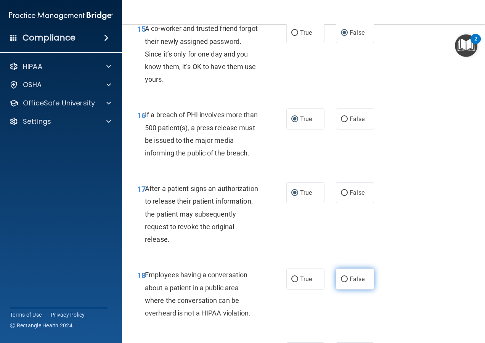
click at [341, 278] on input "False" at bounding box center [344, 279] width 7 height 6
radio input "true"
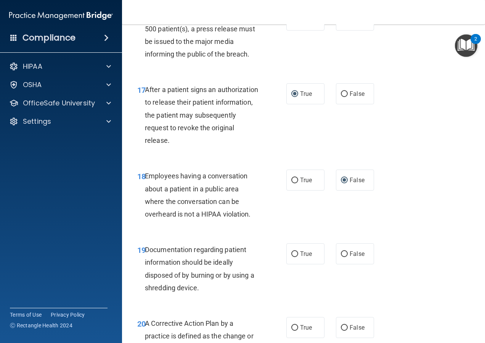
scroll to position [1221, 0]
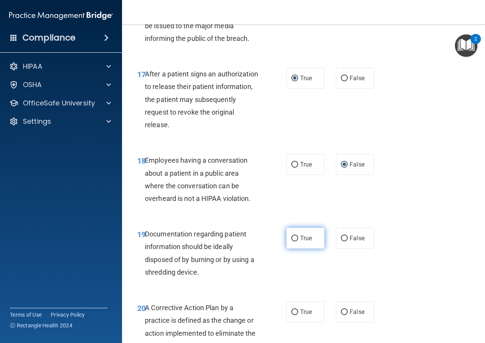
click at [291, 236] on input "True" at bounding box center [294, 238] width 7 height 6
radio input "true"
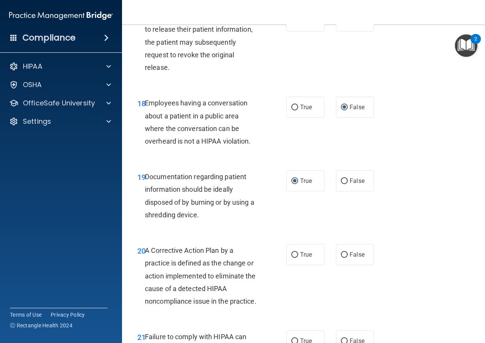
scroll to position [1297, 0]
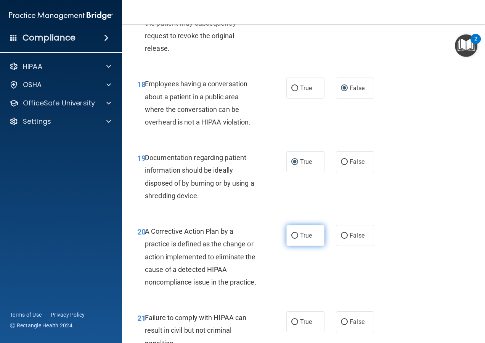
click at [291, 235] on input "True" at bounding box center [294, 236] width 7 height 6
radio input "true"
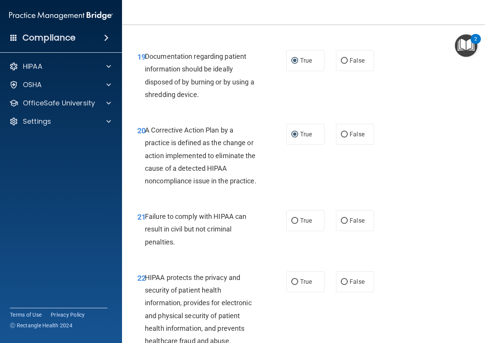
scroll to position [1412, 0]
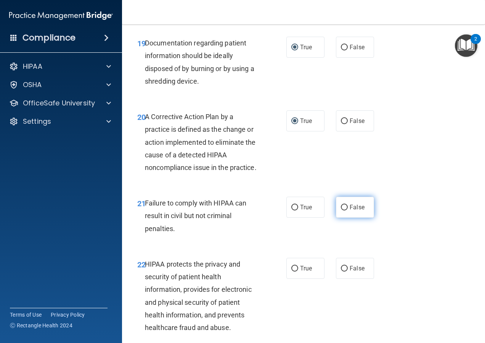
click at [341, 210] on input "False" at bounding box center [344, 207] width 7 height 6
radio input "true"
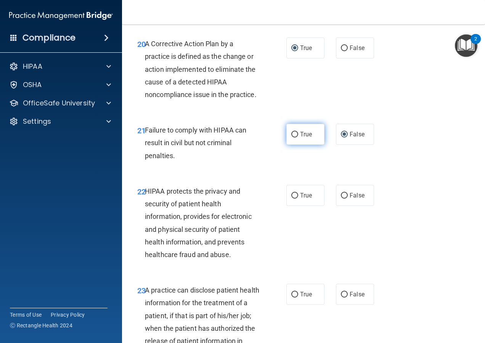
scroll to position [1488, 0]
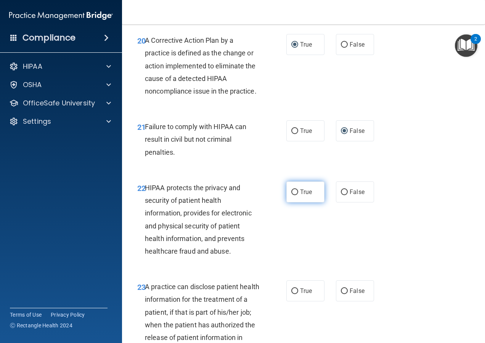
click at [294, 195] on input "True" at bounding box center [294, 192] width 7 height 6
radio input "true"
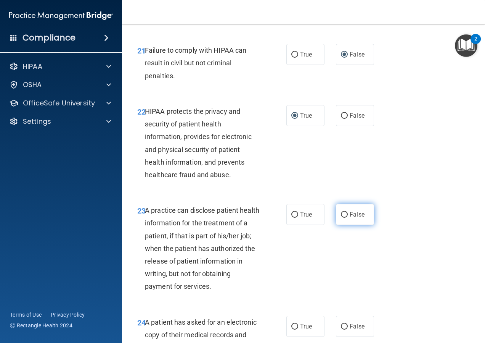
click at [341, 217] on input "False" at bounding box center [344, 215] width 7 height 6
radio input "true"
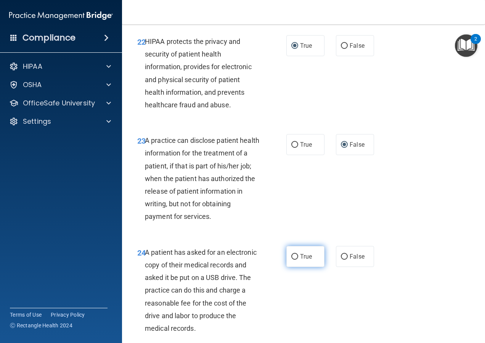
scroll to position [1641, 0]
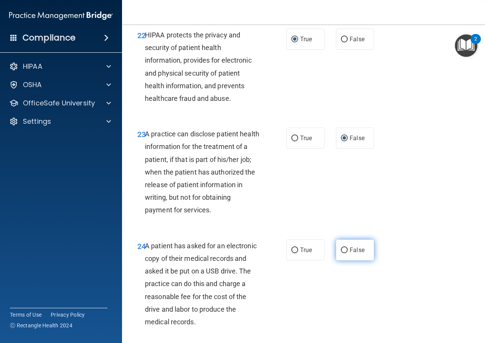
click at [341, 253] on input "False" at bounding box center [344, 250] width 7 height 6
radio input "true"
click at [292, 253] on input "True" at bounding box center [294, 250] width 7 height 6
radio input "true"
radio input "false"
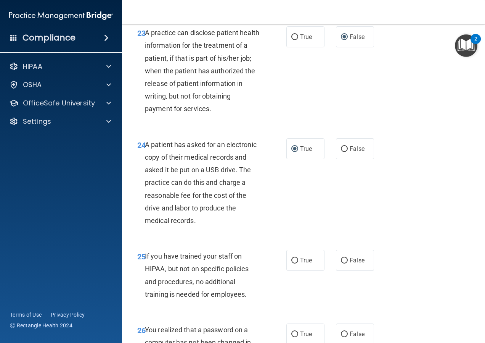
scroll to position [1755, 0]
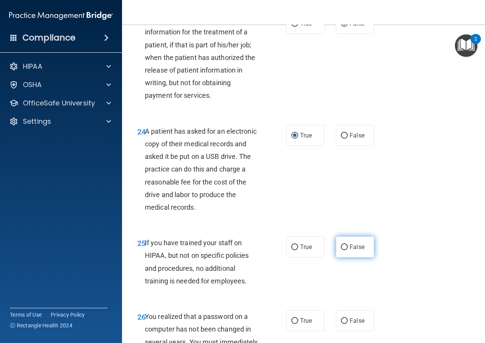
click at [341, 250] on input "False" at bounding box center [344, 247] width 7 height 6
radio input "true"
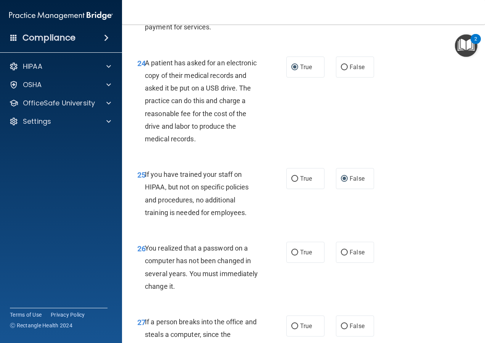
scroll to position [1831, 0]
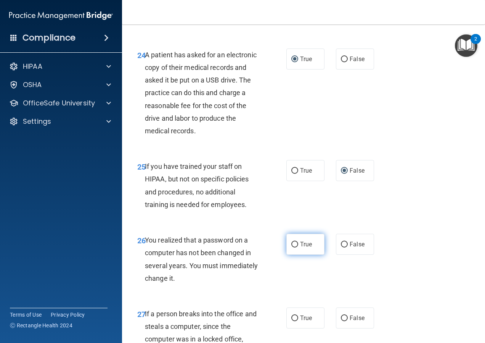
click at [291, 247] on input "True" at bounding box center [294, 245] width 7 height 6
radio input "true"
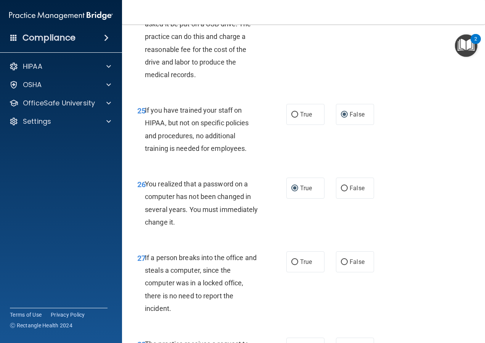
scroll to position [1908, 0]
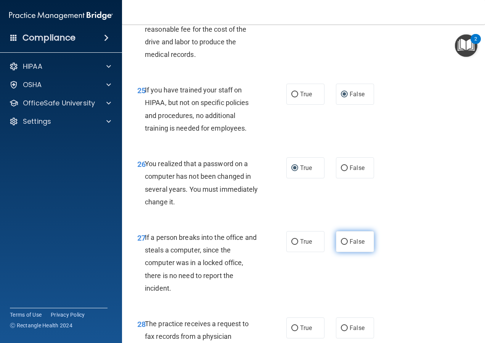
click at [341, 245] on input "False" at bounding box center [344, 242] width 7 height 6
radio input "true"
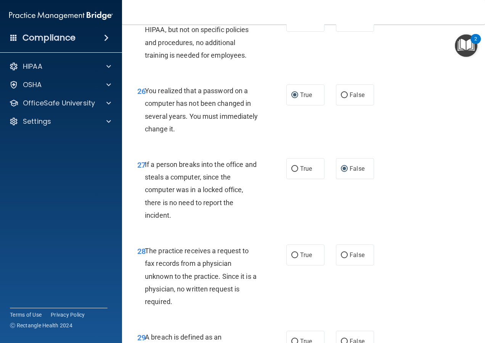
scroll to position [1984, 0]
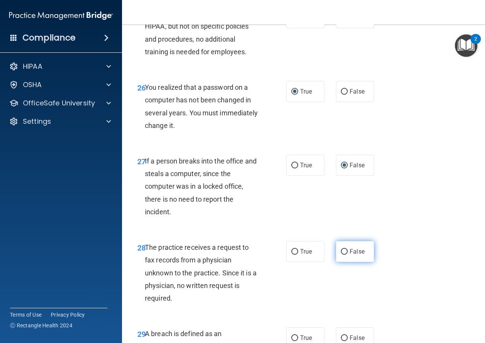
click at [341, 254] on input "False" at bounding box center [344, 252] width 7 height 6
radio input "true"
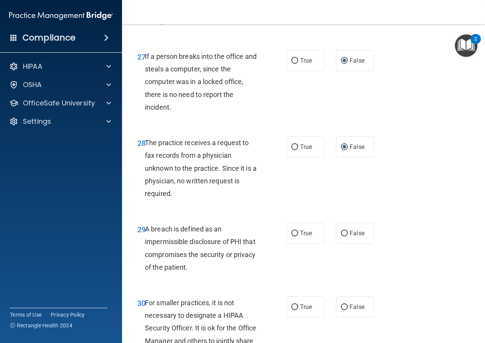
scroll to position [2098, 0]
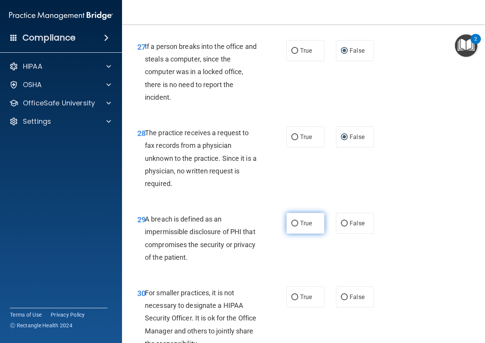
click at [291, 226] on input "True" at bounding box center [294, 224] width 7 height 6
radio input "true"
click at [341, 300] on input "False" at bounding box center [344, 297] width 7 height 6
radio input "true"
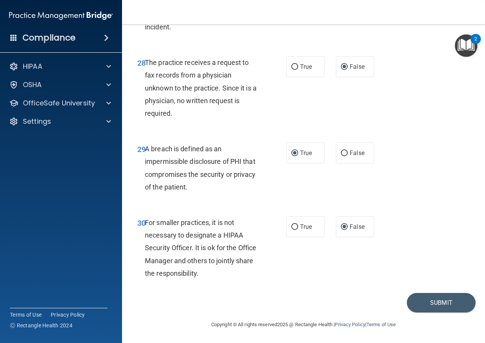
scroll to position [2181, 0]
click at [423, 295] on button "Submit" at bounding box center [441, 302] width 69 height 19
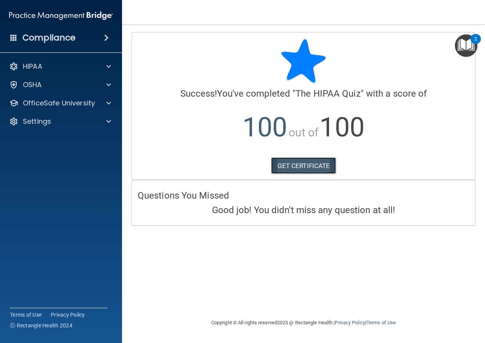
click at [292, 162] on link "GET CERTIFICATE" at bounding box center [303, 165] width 65 height 17
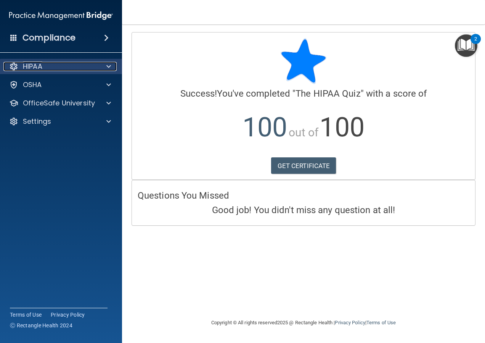
click at [59, 66] on div "HIPAA" at bounding box center [50, 66] width 95 height 9
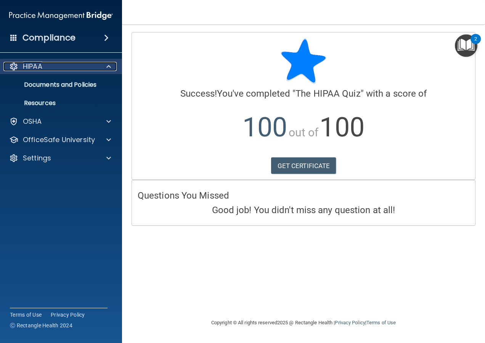
click at [70, 66] on div "HIPAA" at bounding box center [50, 66] width 95 height 9
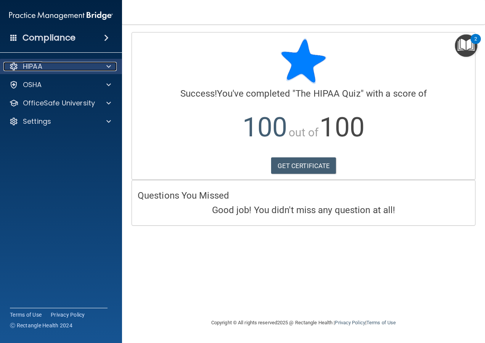
click at [102, 67] on div at bounding box center [107, 66] width 19 height 9
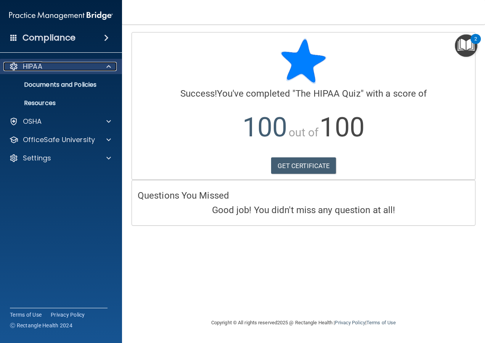
click at [52, 66] on div "HIPAA" at bounding box center [50, 66] width 95 height 9
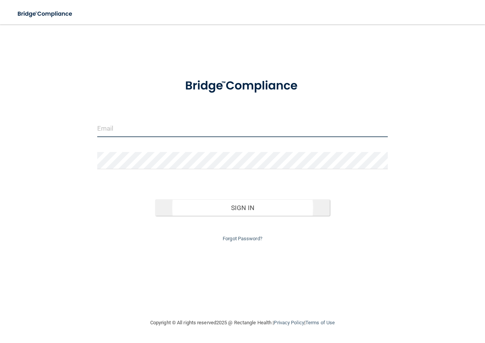
type input "[EMAIL_ADDRESS][DOMAIN_NAME]"
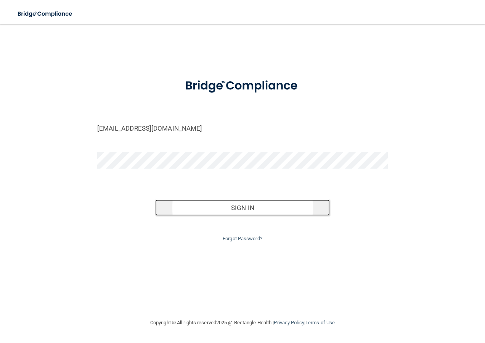
click at [237, 208] on button "Sign In" at bounding box center [242, 207] width 175 height 17
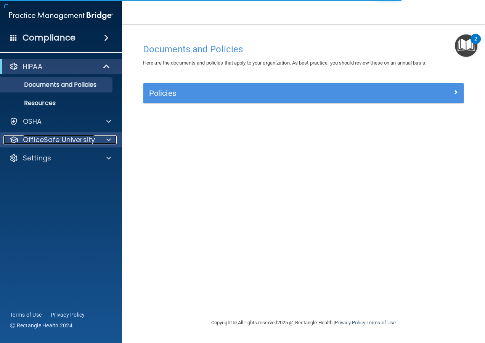
click at [59, 138] on p "OfficeSafe University" at bounding box center [59, 139] width 72 height 9
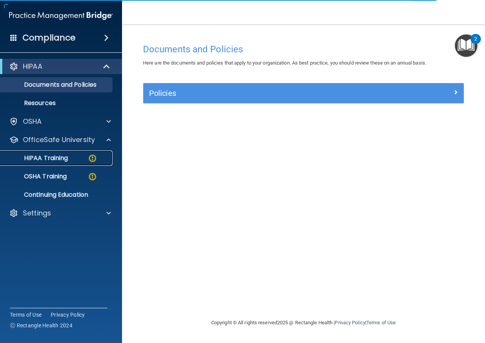
click at [71, 155] on div "HIPAA Training" at bounding box center [57, 158] width 104 height 8
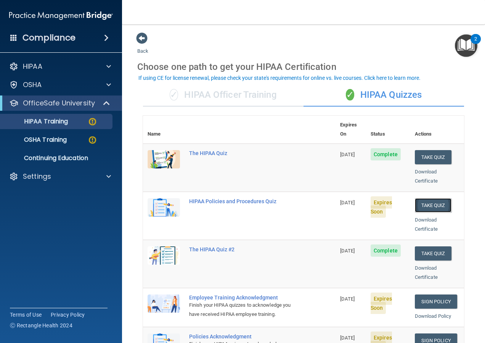
click at [417, 198] on button "Take Quiz" at bounding box center [433, 205] width 37 height 14
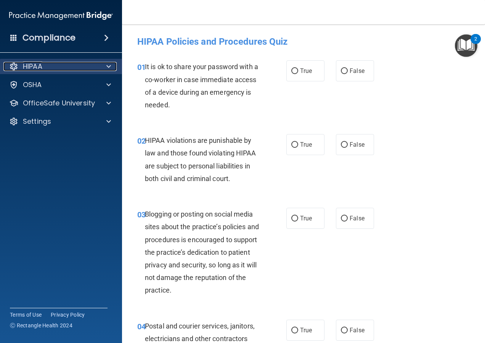
click at [99, 64] on div at bounding box center [107, 66] width 19 height 9
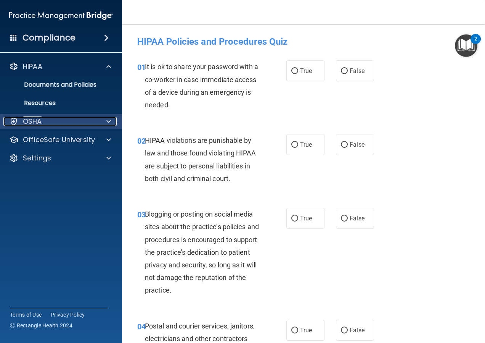
click at [95, 122] on div "OSHA" at bounding box center [50, 121] width 95 height 9
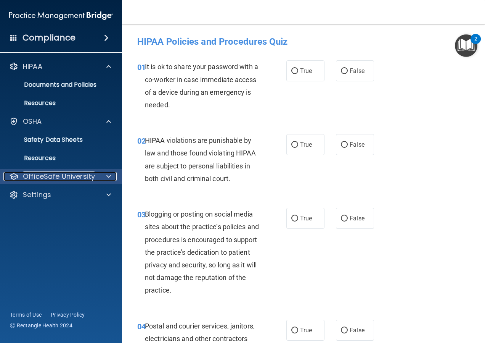
click at [87, 175] on p "OfficeSafe University" at bounding box center [59, 176] width 72 height 9
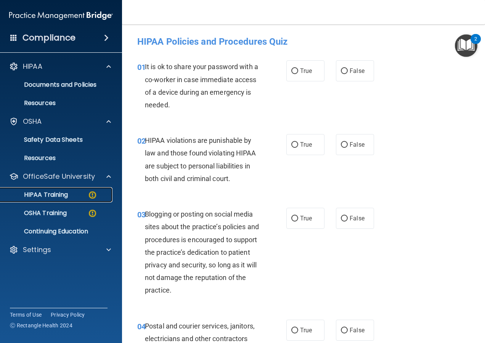
click at [85, 191] on div "HIPAA Training" at bounding box center [57, 195] width 104 height 8
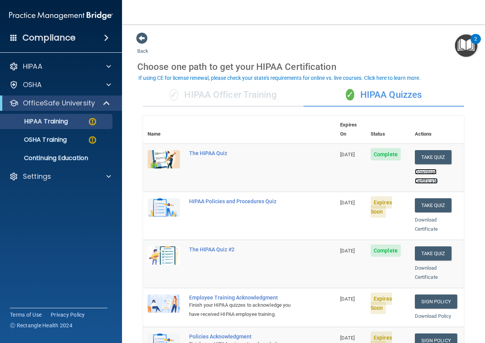
click at [422, 169] on link "Download Certificate" at bounding box center [426, 176] width 23 height 15
click at [418, 217] on link "Download Certificate" at bounding box center [426, 224] width 23 height 15
click at [430, 198] on button "Take Quiz" at bounding box center [433, 205] width 37 height 14
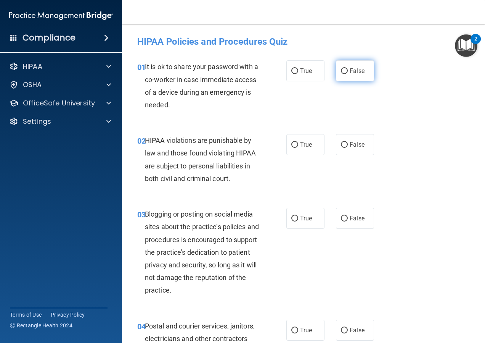
click at [341, 70] on input "False" at bounding box center [344, 71] width 7 height 6
radio input "true"
click at [294, 146] on input "True" at bounding box center [294, 145] width 7 height 6
radio input "true"
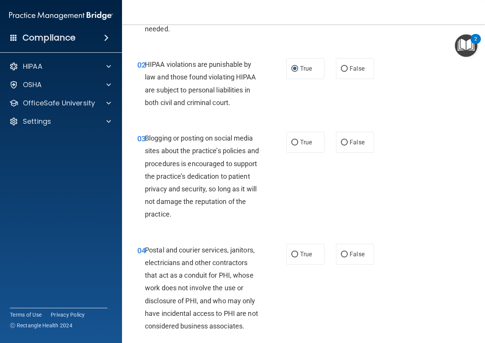
scroll to position [76, 0]
click at [341, 140] on input "False" at bounding box center [344, 142] width 7 height 6
radio input "true"
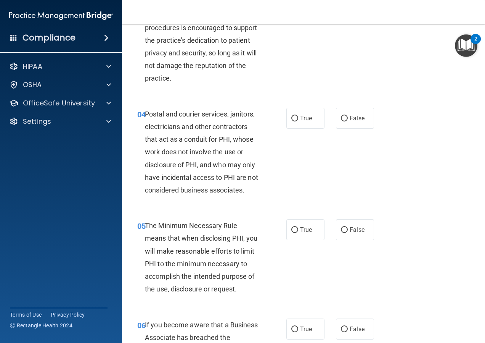
scroll to position [229, 0]
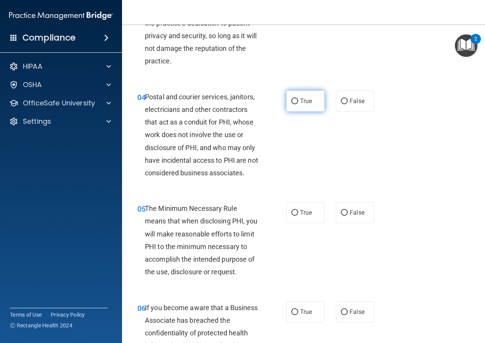
click at [292, 100] on input "True" at bounding box center [294, 101] width 7 height 6
radio input "true"
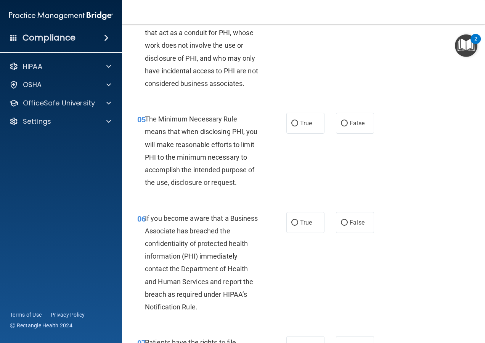
scroll to position [343, 0]
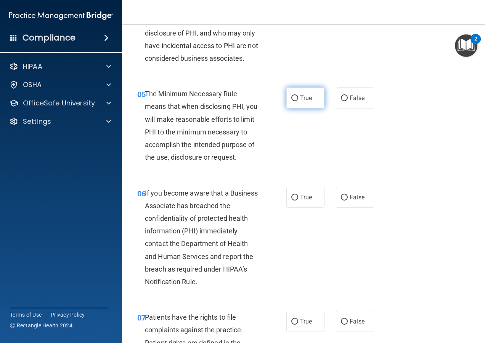
click at [293, 98] on input "True" at bounding box center [294, 98] width 7 height 6
radio input "true"
click at [341, 196] on input "False" at bounding box center [344, 198] width 7 height 6
radio input "true"
drag, startPoint x: 255, startPoint y: 241, endPoint x: 427, endPoint y: 161, distance: 190.2
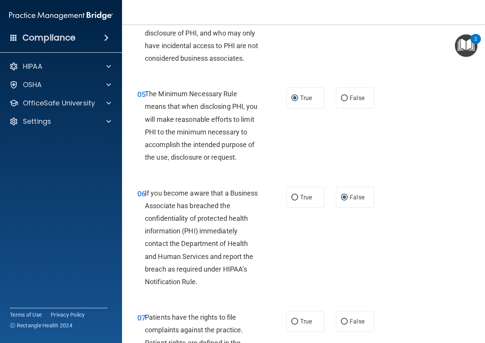
click at [427, 161] on div "05 The Minimum Necessary Rule means that when disclosing PHI, you will make rea…" at bounding box center [304, 127] width 344 height 99
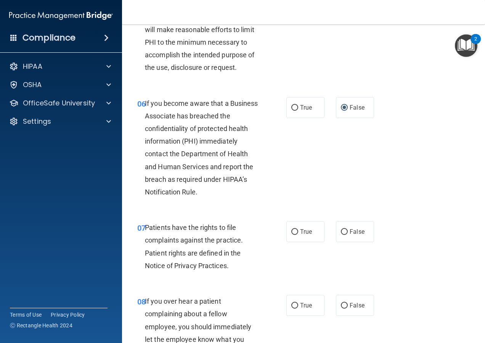
scroll to position [458, 0]
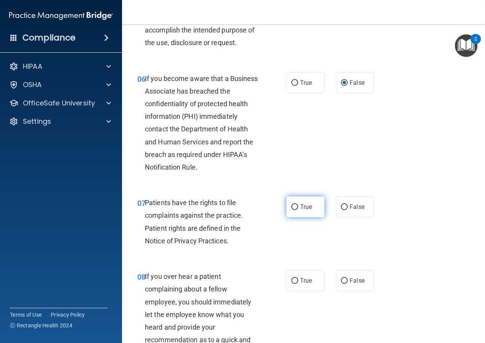
click at [293, 210] on input "True" at bounding box center [294, 207] width 7 height 6
radio input "true"
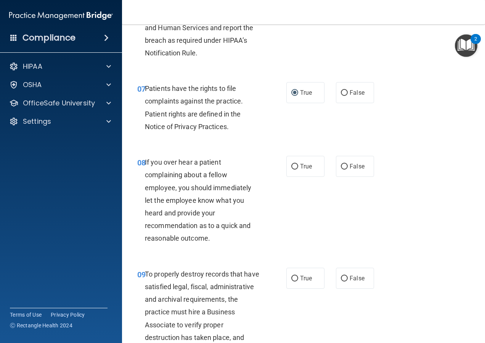
scroll to position [572, 0]
click at [341, 169] on input "False" at bounding box center [344, 166] width 7 height 6
radio input "true"
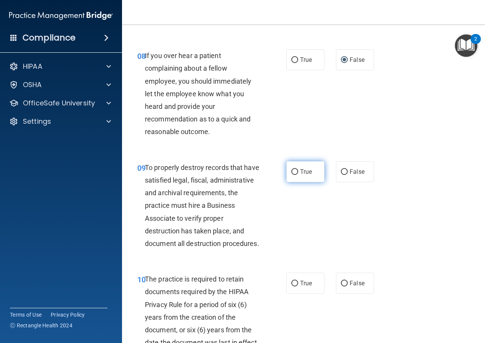
scroll to position [725, 0]
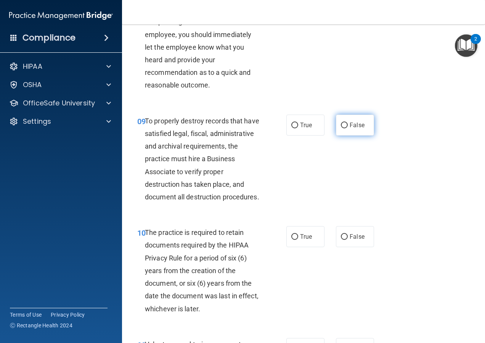
click at [341, 128] on input "False" at bounding box center [344, 125] width 7 height 6
radio input "true"
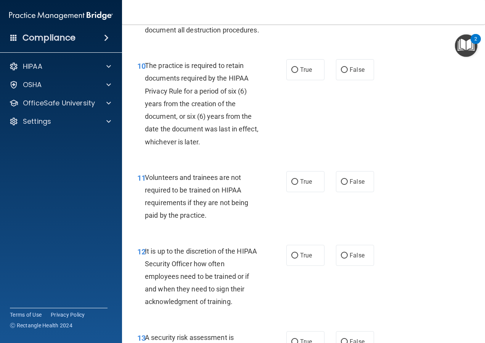
scroll to position [916, 0]
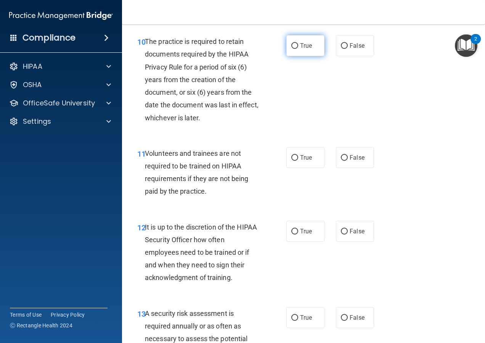
click at [291, 49] on input "True" at bounding box center [294, 46] width 7 height 6
radio input "true"
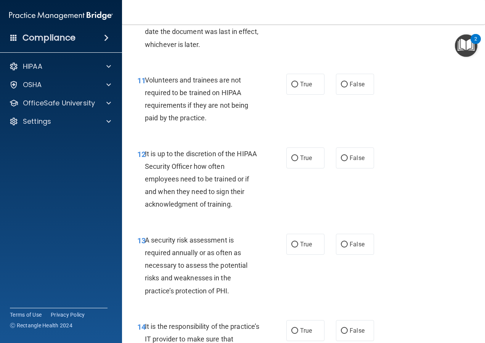
scroll to position [992, 0]
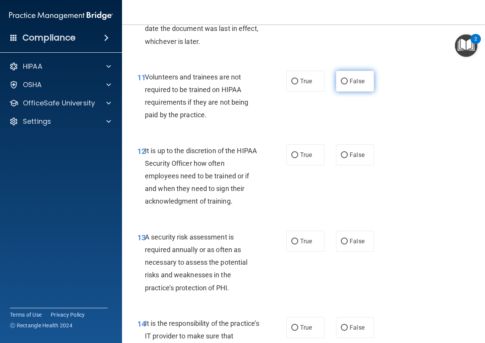
click at [341, 84] on input "False" at bounding box center [344, 82] width 7 height 6
radio input "true"
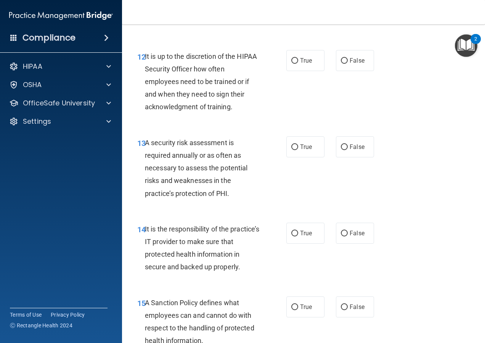
scroll to position [1106, 0]
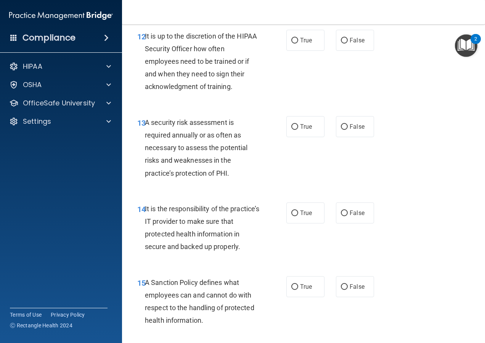
drag, startPoint x: 342, startPoint y: 66, endPoint x: 328, endPoint y: 89, distance: 26.8
click at [341, 43] on input "False" at bounding box center [344, 41] width 7 height 6
radio input "true"
click at [295, 130] on input "True" at bounding box center [294, 127] width 7 height 6
radio input "true"
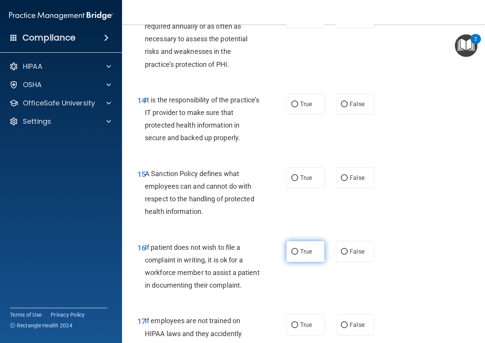
scroll to position [1259, 0]
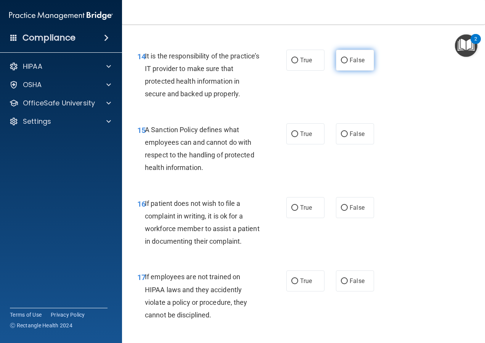
click at [341, 63] on input "False" at bounding box center [344, 61] width 7 height 6
radio input "true"
click at [341, 137] on input "False" at bounding box center [344, 134] width 7 height 6
radio input "true"
click at [341, 211] on input "False" at bounding box center [344, 208] width 7 height 6
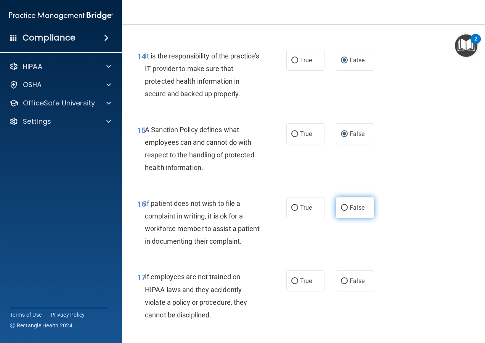
radio input "true"
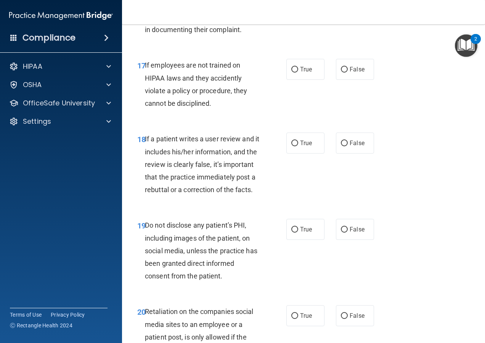
scroll to position [1488, 0]
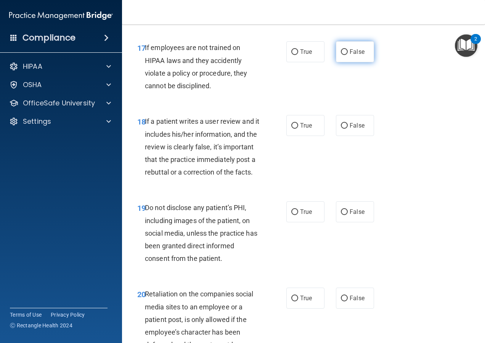
click at [341, 55] on input "False" at bounding box center [344, 52] width 7 height 6
radio input "true"
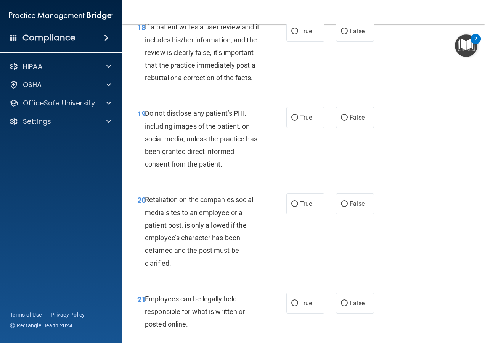
scroll to position [1602, 0]
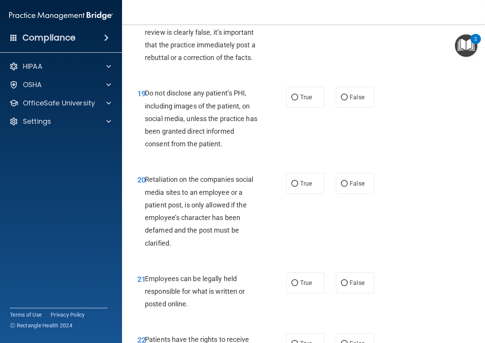
drag, startPoint x: 341, startPoint y: 47, endPoint x: 340, endPoint y: 61, distance: 15.0
click at [341, 14] on input "False" at bounding box center [344, 11] width 7 height 6
radio input "true"
click at [296, 108] on label "True" at bounding box center [306, 97] width 38 height 21
click at [296, 100] on input "True" at bounding box center [294, 98] width 7 height 6
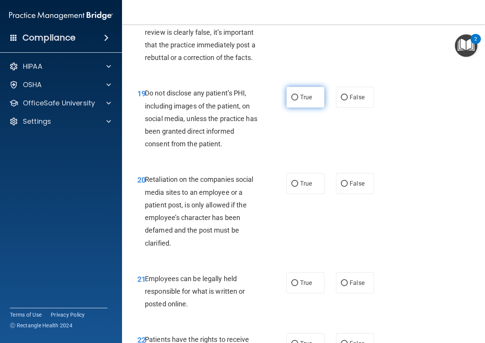
radio input "true"
click at [341, 187] on input "False" at bounding box center [344, 184] width 7 height 6
radio input "true"
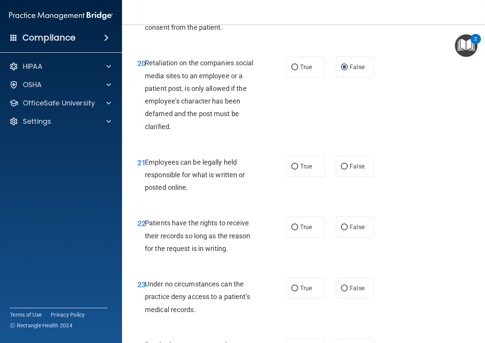
scroll to position [1755, 0]
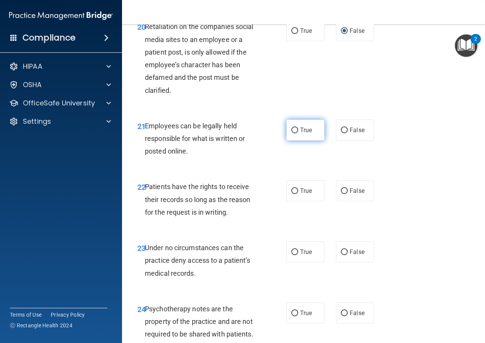
click at [293, 133] on input "True" at bounding box center [294, 130] width 7 height 6
radio input "true"
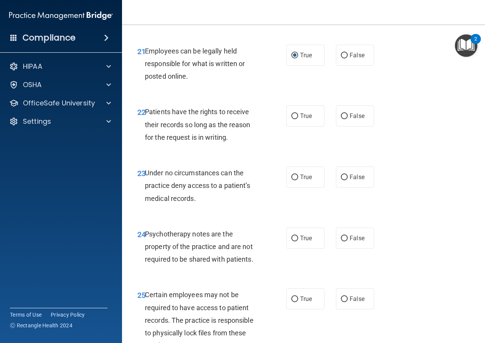
scroll to position [1869, 0]
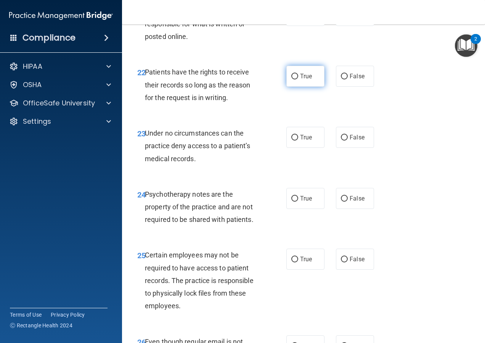
click at [293, 79] on input "True" at bounding box center [294, 77] width 7 height 6
radio input "true"
click at [341, 140] on input "False" at bounding box center [344, 138] width 7 height 6
radio input "true"
click at [341, 79] on input "False" at bounding box center [344, 77] width 7 height 6
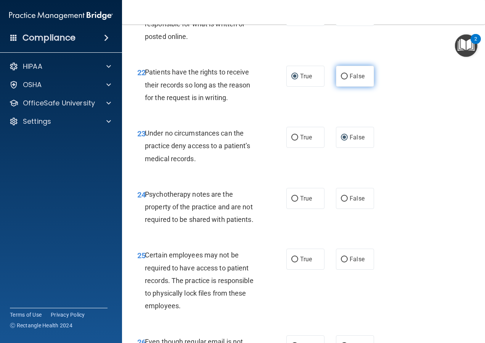
radio input "true"
radio input "false"
click at [291, 201] on input "True" at bounding box center [294, 199] width 7 height 6
radio input "true"
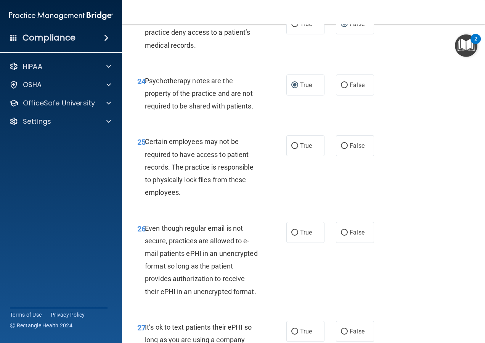
scroll to position [1984, 0]
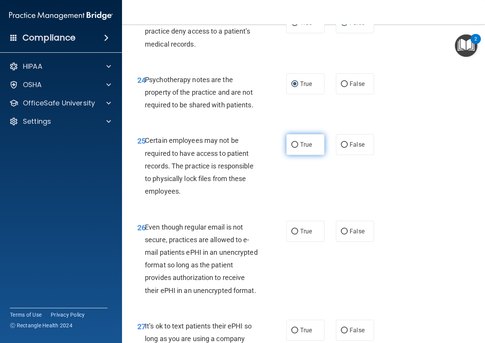
click at [292, 148] on input "True" at bounding box center [294, 145] width 7 height 6
radio input "true"
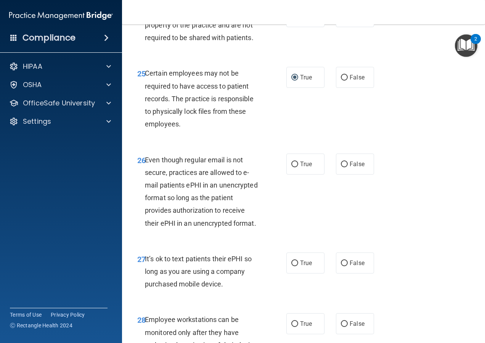
scroll to position [2060, 0]
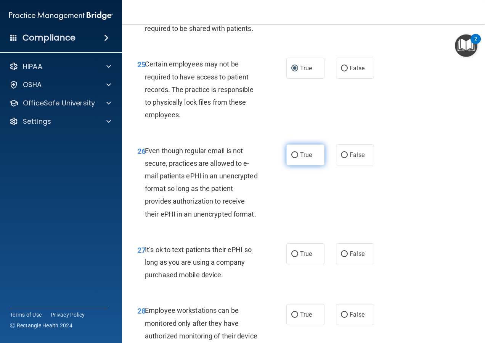
click at [292, 158] on input "True" at bounding box center [294, 155] width 7 height 6
radio input "true"
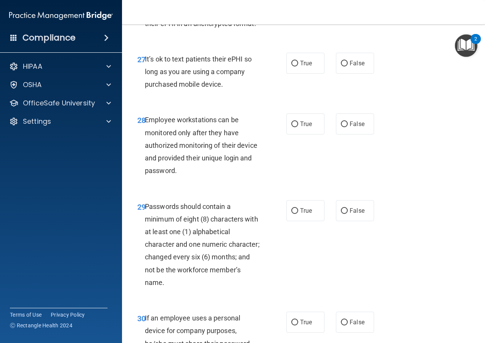
scroll to position [2251, 0]
click at [341, 66] on input "False" at bounding box center [344, 63] width 7 height 6
radio input "true"
click at [341, 127] on input "False" at bounding box center [344, 124] width 7 height 6
radio input "true"
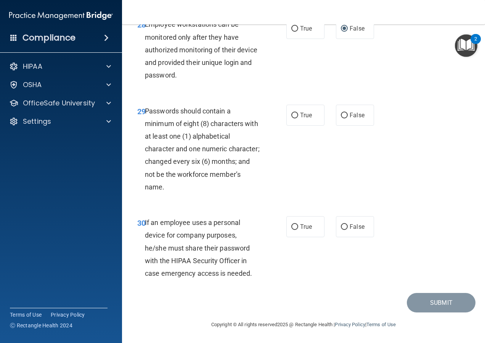
scroll to position [2404, 0]
click at [293, 118] on input "True" at bounding box center [294, 116] width 7 height 6
radio input "true"
click at [341, 230] on input "False" at bounding box center [344, 227] width 7 height 6
radio input "true"
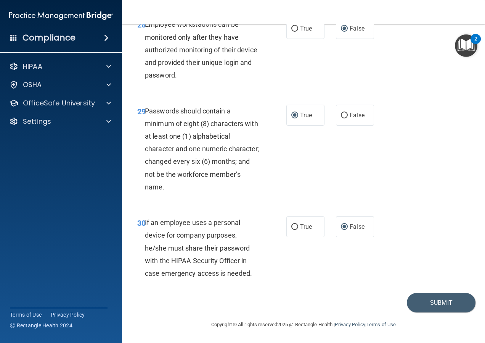
scroll to position [2409, 0]
click at [426, 301] on button "Submit" at bounding box center [441, 302] width 69 height 19
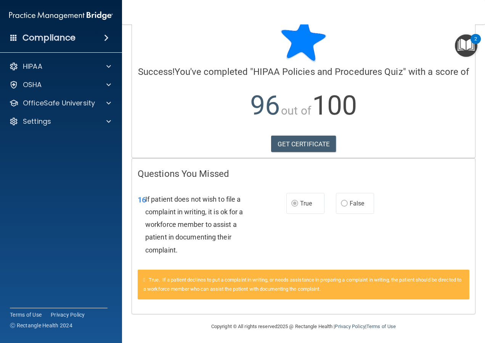
scroll to position [34, 0]
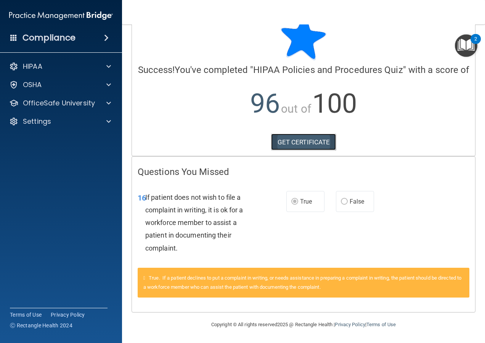
click at [301, 142] on link "GET CERTIFICATE" at bounding box center [303, 142] width 65 height 17
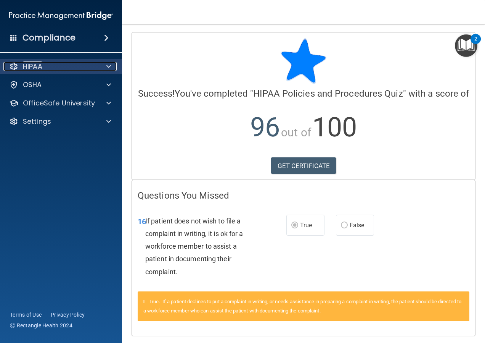
click at [79, 69] on div "HIPAA" at bounding box center [50, 66] width 95 height 9
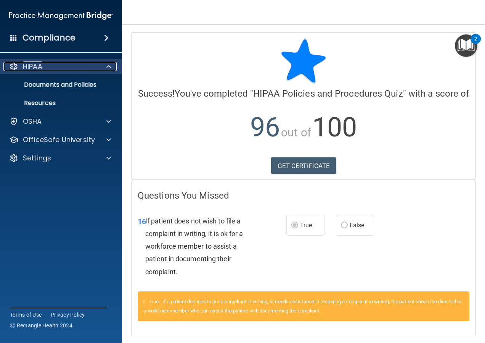
click at [106, 66] on span at bounding box center [108, 66] width 5 height 9
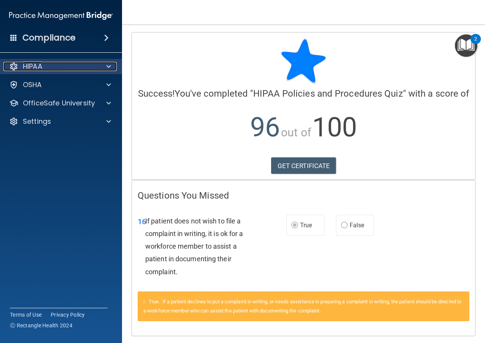
click at [106, 66] on span at bounding box center [108, 66] width 5 height 9
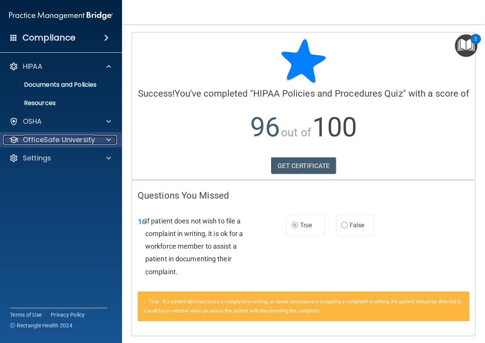
click at [93, 138] on p "OfficeSafe University" at bounding box center [59, 139] width 72 height 9
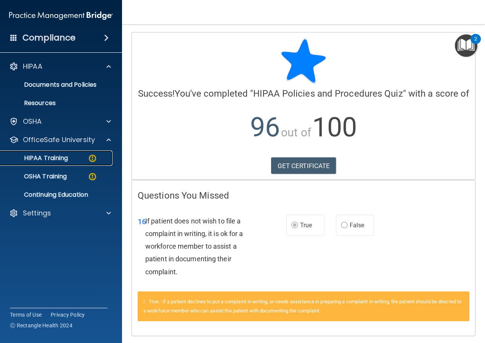
click at [92, 159] on img at bounding box center [93, 158] width 10 height 10
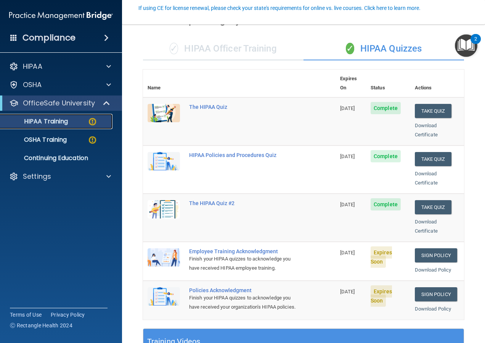
scroll to position [76, 0]
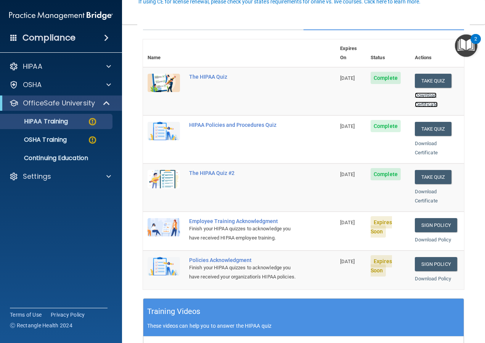
click at [415, 92] on link "Download Certificate" at bounding box center [426, 99] width 23 height 15
click at [415, 140] on link "Download Certificate" at bounding box center [426, 147] width 23 height 15
click at [415, 187] on div "Download Certificate" at bounding box center [437, 196] width 45 height 18
click at [418, 187] on div "Download Certificate" at bounding box center [437, 196] width 45 height 18
click at [419, 188] on link "Download Certificate" at bounding box center [426, 195] width 23 height 15
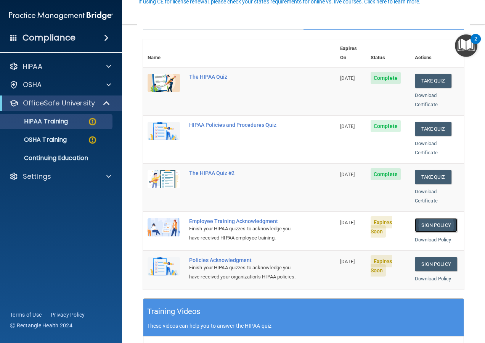
click at [419, 218] on link "Sign Policy" at bounding box center [436, 225] width 42 height 14
click at [419, 237] on link "Download Policy" at bounding box center [433, 240] width 37 height 6
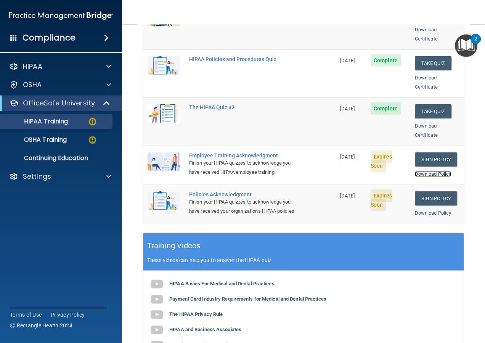
scroll to position [153, 0]
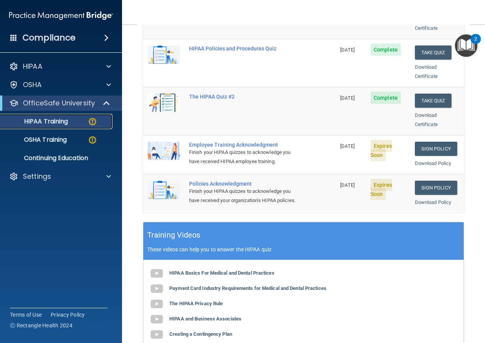
click at [94, 121] on img at bounding box center [93, 122] width 10 height 10
click at [83, 122] on div "HIPAA Training" at bounding box center [57, 122] width 104 height 8
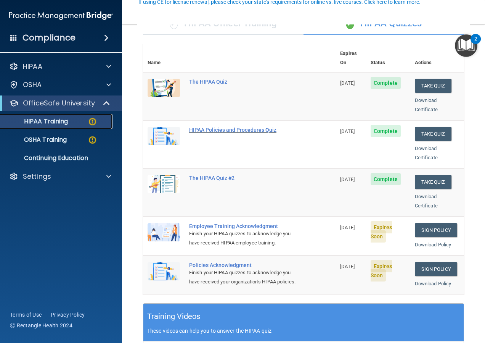
scroll to position [76, 0]
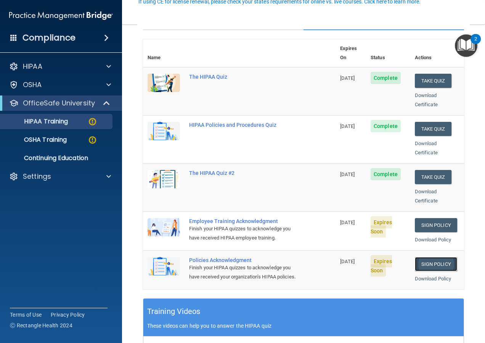
click at [415, 257] on link "Sign Policy" at bounding box center [436, 264] width 42 height 14
click at [424, 275] on link "Download Policy" at bounding box center [433, 278] width 37 height 6
click at [77, 138] on div "OSHA Training" at bounding box center [57, 140] width 104 height 8
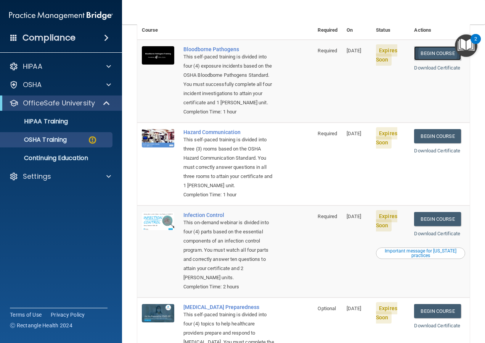
click at [418, 46] on link "Begin Course" at bounding box center [437, 53] width 47 height 14
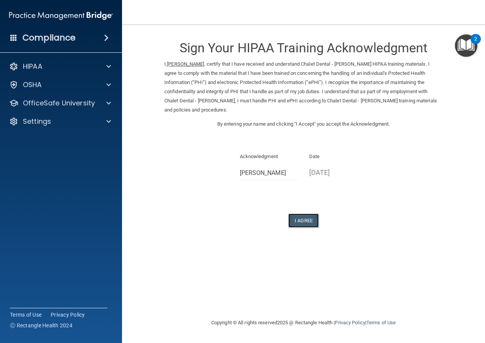
click at [301, 221] on button "I Agree" at bounding box center [303, 220] width 31 height 14
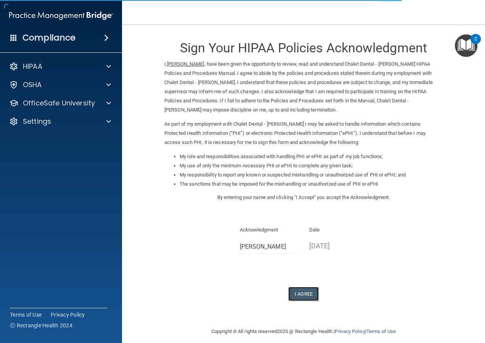
click at [301, 291] on button "I Agree" at bounding box center [303, 294] width 31 height 14
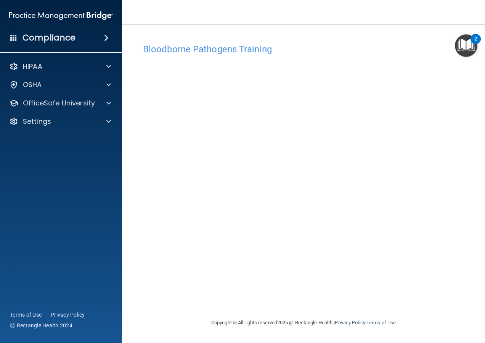
click at [474, 101] on main "Bloodborne Pathogens Training This course doesn’t expire until [DATE]. Are you …" at bounding box center [303, 183] width 363 height 318
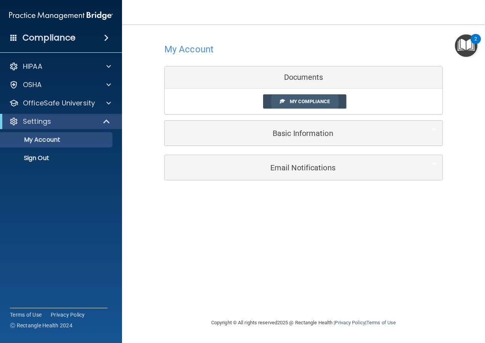
click at [303, 101] on span "My Compliance" at bounding box center [310, 101] width 40 height 6
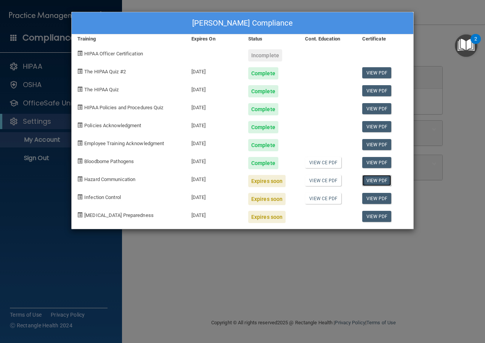
click at [372, 181] on link "View PDF" at bounding box center [376, 180] width 29 height 11
click at [368, 180] on link "View PDF" at bounding box center [376, 180] width 29 height 11
click at [112, 180] on span "Hazard Communication" at bounding box center [109, 179] width 51 height 6
click at [79, 180] on span at bounding box center [79, 178] width 5 height 5
click at [82, 178] on span at bounding box center [79, 178] width 5 height 5
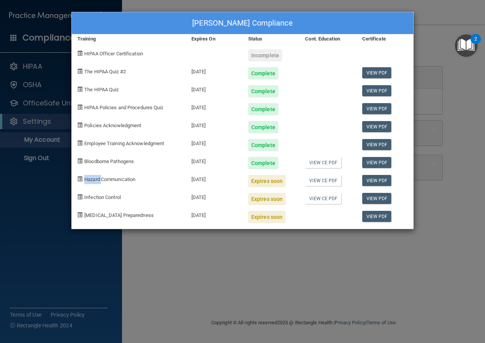
click at [82, 178] on span at bounding box center [79, 178] width 5 height 5
click at [326, 179] on link "View CE PDF" at bounding box center [323, 180] width 36 height 11
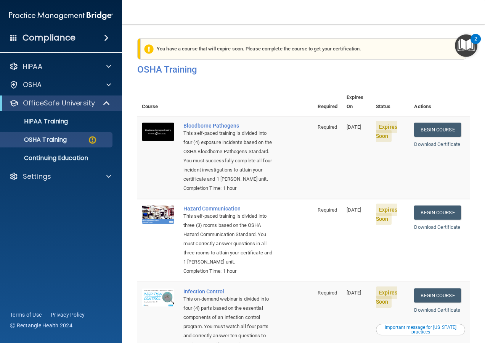
scroll to position [76, 0]
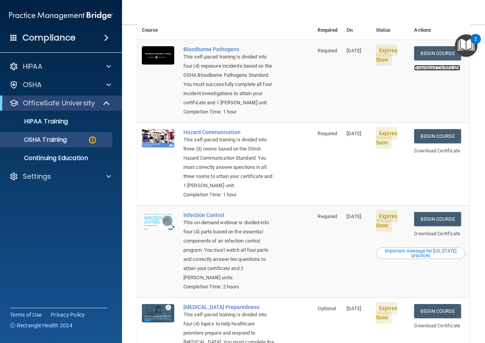
click at [423, 65] on link "Download Certificate" at bounding box center [437, 68] width 46 height 6
click at [414, 46] on link "Begin Course" at bounding box center [437, 53] width 47 height 14
click at [417, 137] on link "Begin Course" at bounding box center [437, 136] width 47 height 14
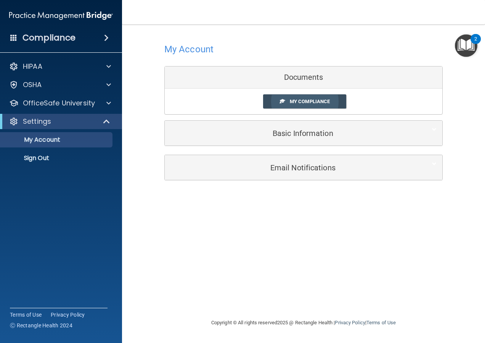
click at [306, 100] on span "My Compliance" at bounding box center [310, 101] width 40 height 6
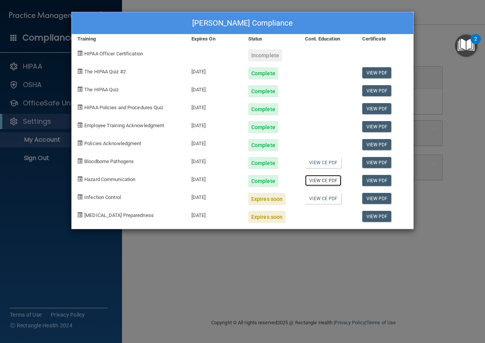
click at [326, 180] on link "View CE PDF" at bounding box center [323, 180] width 36 height 11
click at [322, 161] on link "View CE PDF" at bounding box center [323, 162] width 36 height 11
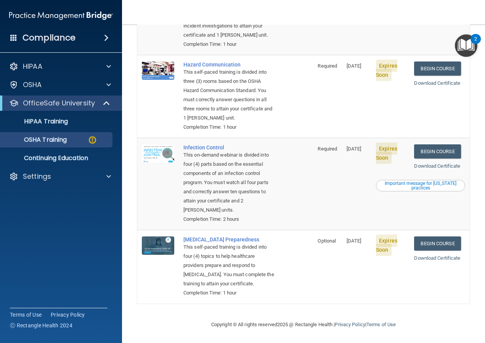
scroll to position [153, 0]
click at [417, 144] on link "Begin Course" at bounding box center [437, 151] width 47 height 14
click at [423, 236] on link "Begin Course" at bounding box center [437, 243] width 47 height 14
click at [69, 139] on div "OSHA Training" at bounding box center [57, 140] width 104 height 8
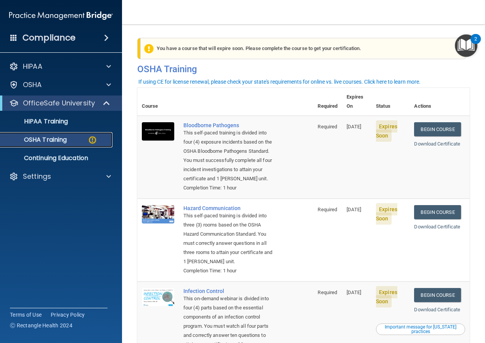
scroll to position [0, 0]
click at [92, 137] on img at bounding box center [93, 140] width 10 height 10
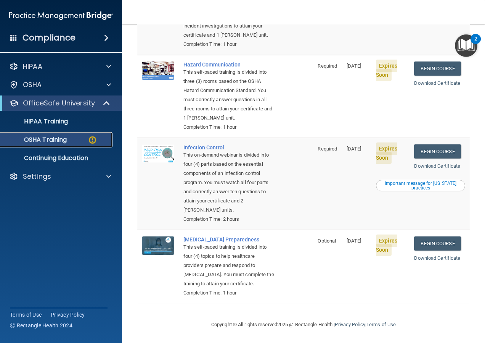
scroll to position [155, 0]
click at [52, 122] on p "HIPAA Training" at bounding box center [36, 122] width 63 height 8
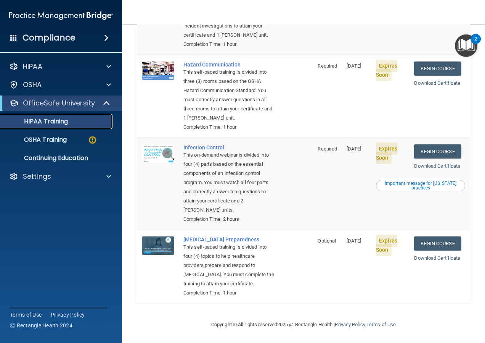
click at [52, 122] on p "HIPAA Training" at bounding box center [36, 122] width 63 height 8
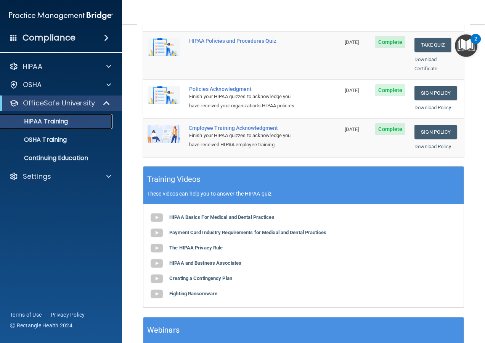
scroll to position [229, 0]
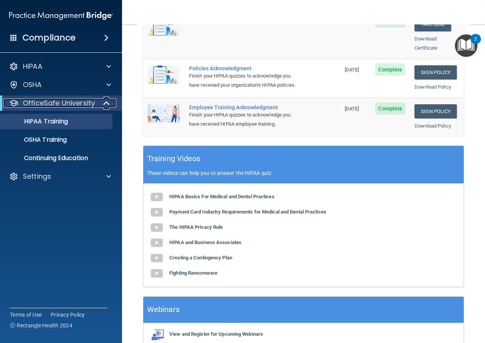
click at [93, 105] on p "OfficeSafe University" at bounding box center [59, 102] width 72 height 9
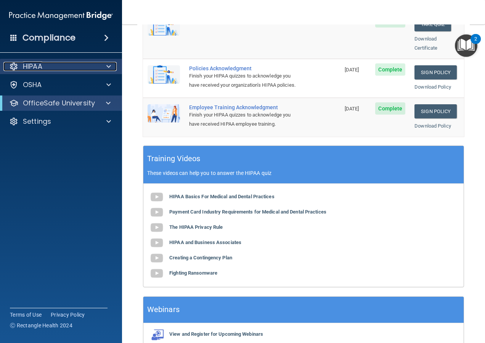
click at [82, 69] on div "HIPAA" at bounding box center [50, 66] width 95 height 9
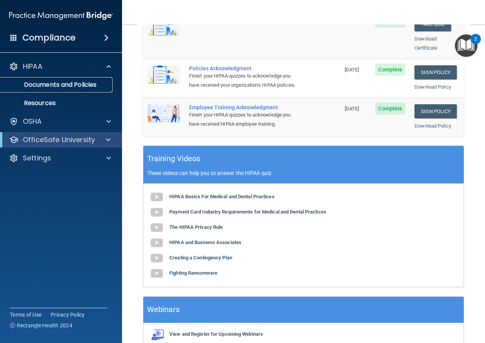
click at [92, 88] on p "Documents and Policies" at bounding box center [57, 85] width 104 height 8
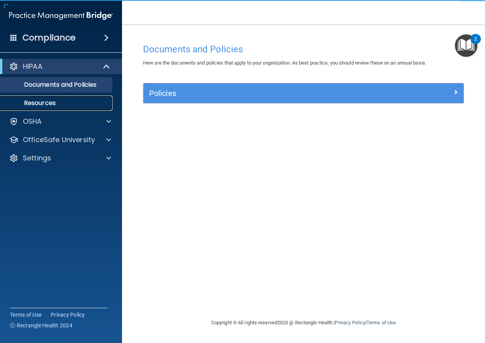
click at [77, 102] on p "Resources" at bounding box center [57, 103] width 104 height 8
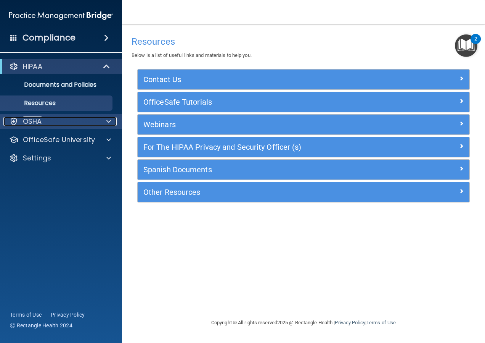
click at [76, 124] on div "OSHA" at bounding box center [50, 121] width 95 height 9
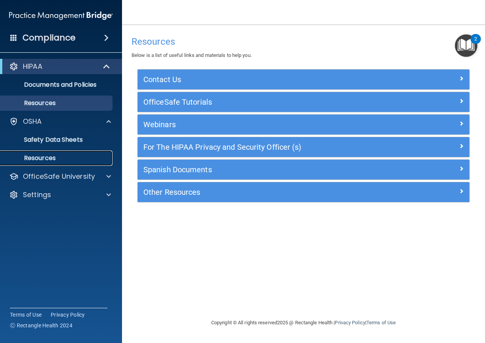
click at [69, 156] on p "Resources" at bounding box center [57, 158] width 104 height 8
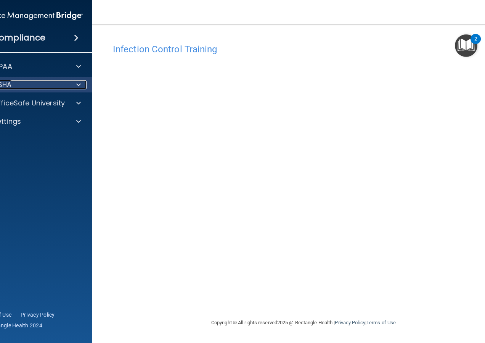
click at [69, 86] on div at bounding box center [77, 84] width 19 height 9
click at [76, 83] on div at bounding box center [77, 84] width 19 height 9
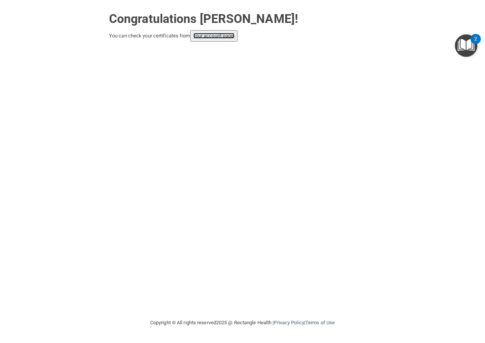
click at [223, 34] on link "your account page!" at bounding box center [214, 36] width 42 height 6
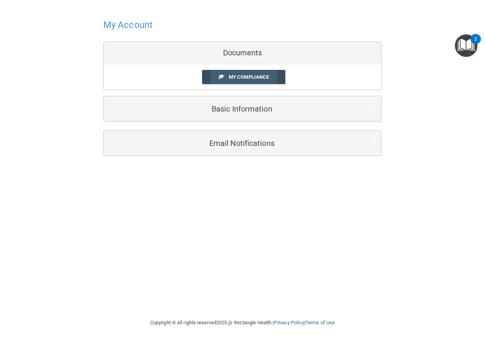
click at [240, 78] on span "My Compliance" at bounding box center [249, 77] width 40 height 6
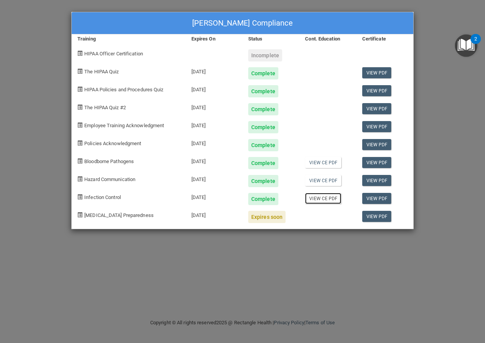
click at [319, 198] on link "View CE PDF" at bounding box center [323, 198] width 36 height 11
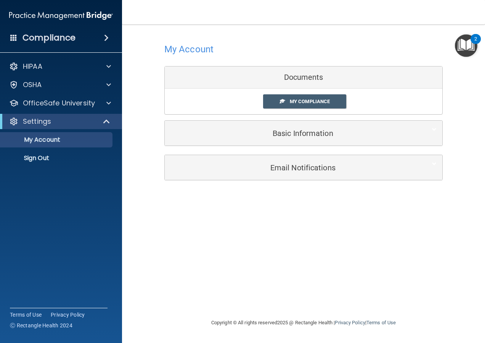
click at [288, 100] on link "My Compliance" at bounding box center [305, 101] width 84 height 14
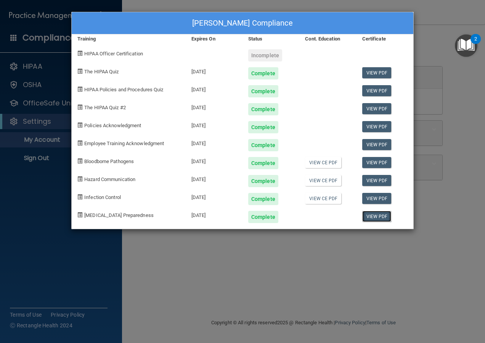
click at [367, 216] on link "View PDF" at bounding box center [376, 216] width 29 height 11
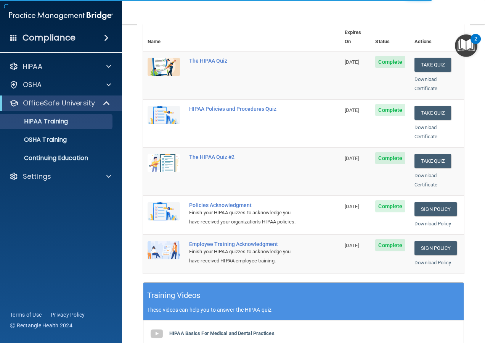
scroll to position [114, 0]
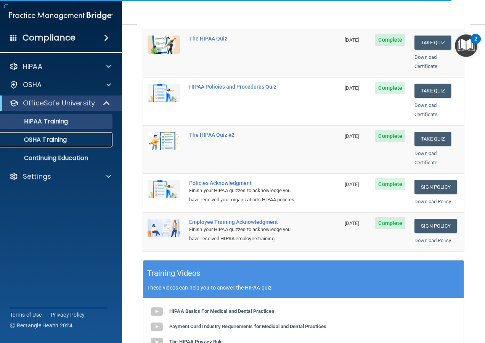
click at [72, 141] on div "OSHA Training" at bounding box center [57, 140] width 104 height 8
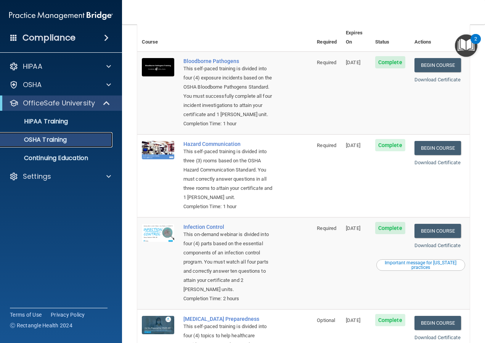
scroll to position [38, 0]
